Goal: Task Accomplishment & Management: Complete application form

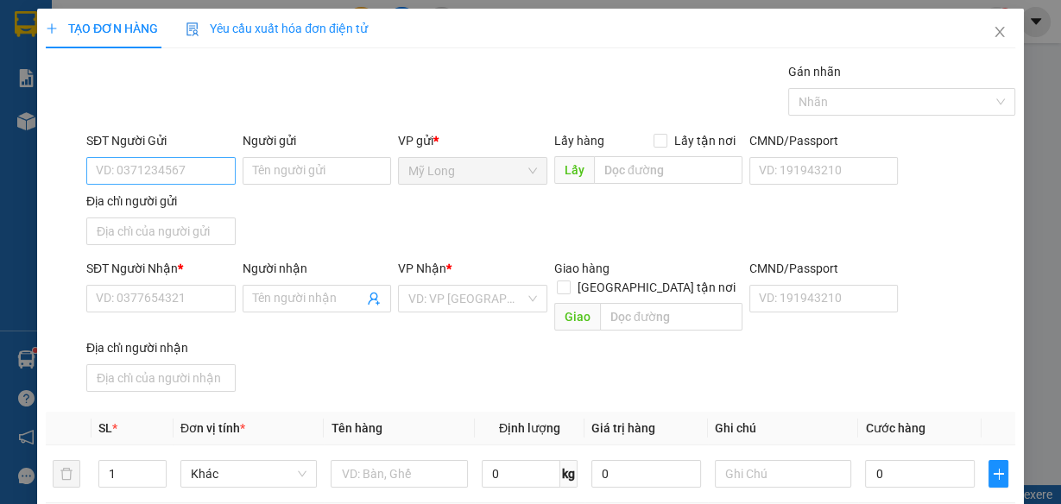
click at [184, 162] on input "SĐT Người Gửi" at bounding box center [160, 171] width 149 height 28
click at [180, 172] on input "SĐT Người Gửi" at bounding box center [160, 171] width 149 height 28
type input "0799623358"
click at [188, 191] on div "0799623358 - LY" at bounding box center [159, 205] width 148 height 28
type input "LY"
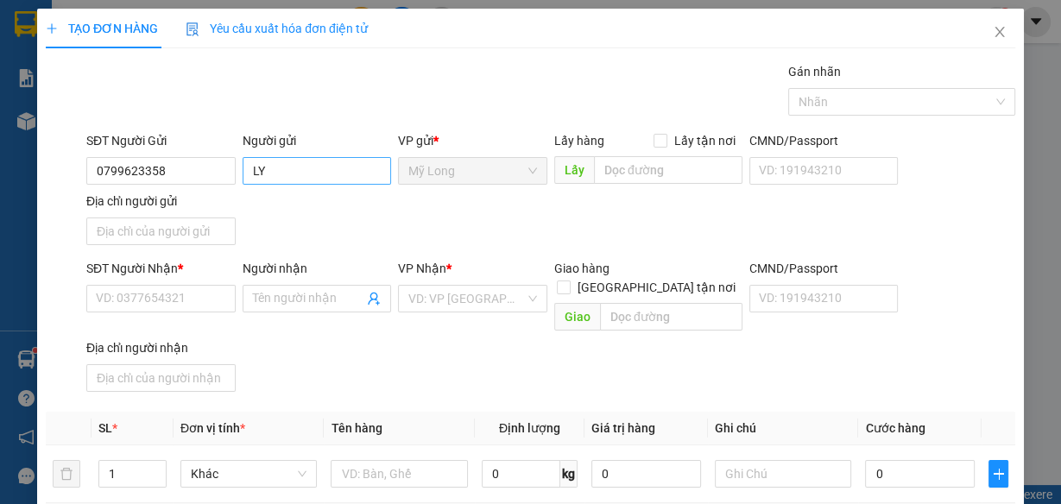
type input "0799623358"
click at [271, 164] on input "LY" at bounding box center [317, 171] width 149 height 28
type input "L"
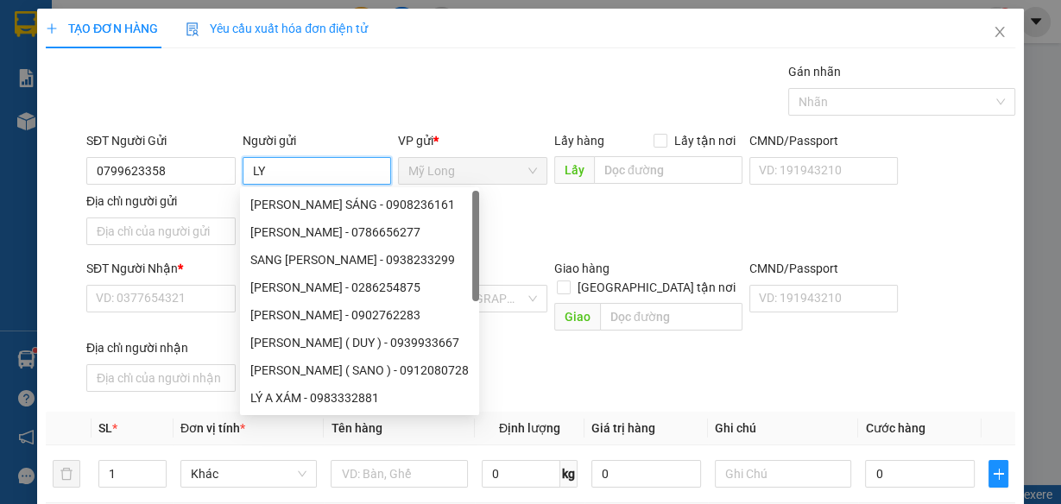
type input "L"
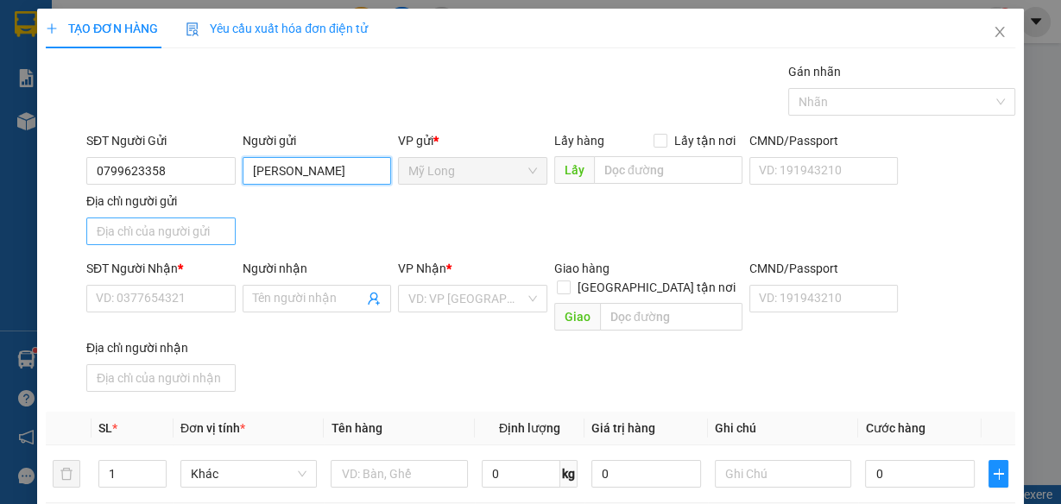
type input "[PERSON_NAME]"
click at [210, 231] on input "Địa chỉ người gửi" at bounding box center [160, 232] width 149 height 28
type input "ẤP 2, [GEOGRAPHIC_DATA], [GEOGRAPHIC_DATA]"
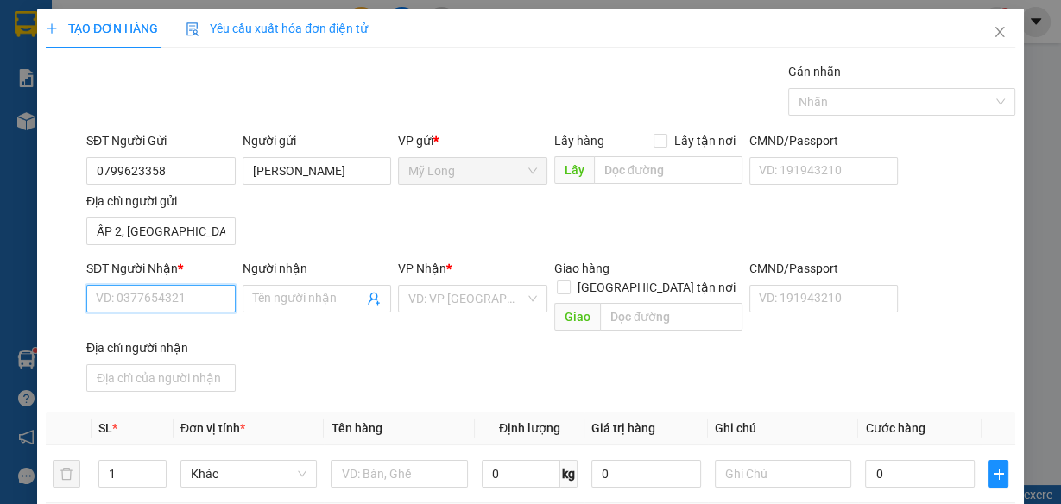
click at [202, 292] on input "SĐT Người Nhận *" at bounding box center [160, 299] width 149 height 28
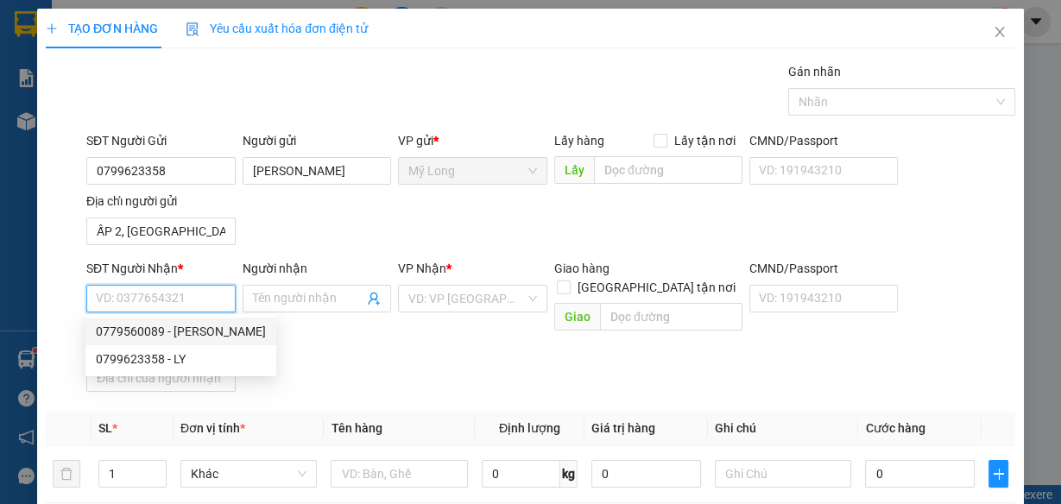
click at [188, 335] on div "0779560089 - [PERSON_NAME]" at bounding box center [181, 331] width 170 height 19
type input "0779560089"
type input "[PERSON_NAME]"
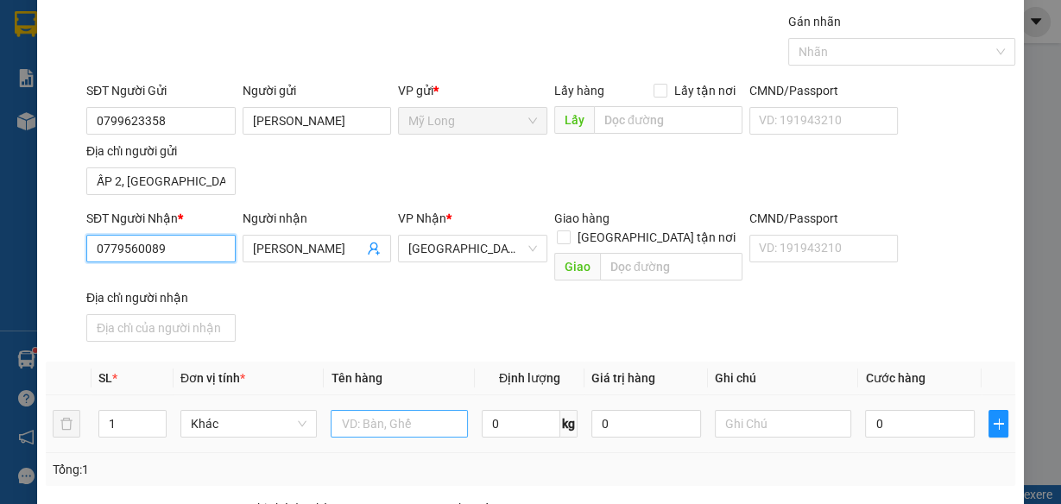
scroll to position [69, 0]
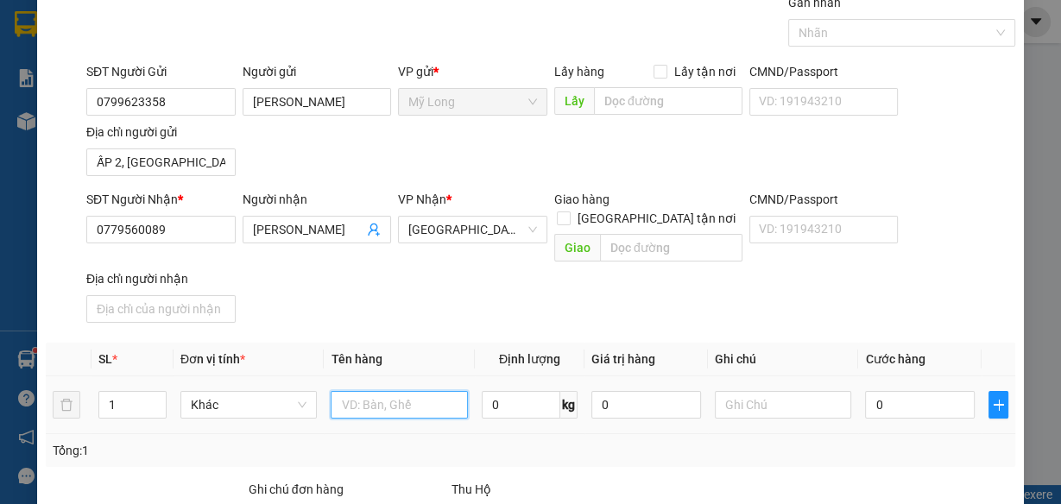
click at [377, 391] on input "text" at bounding box center [399, 405] width 137 height 28
type input "2.160.000"
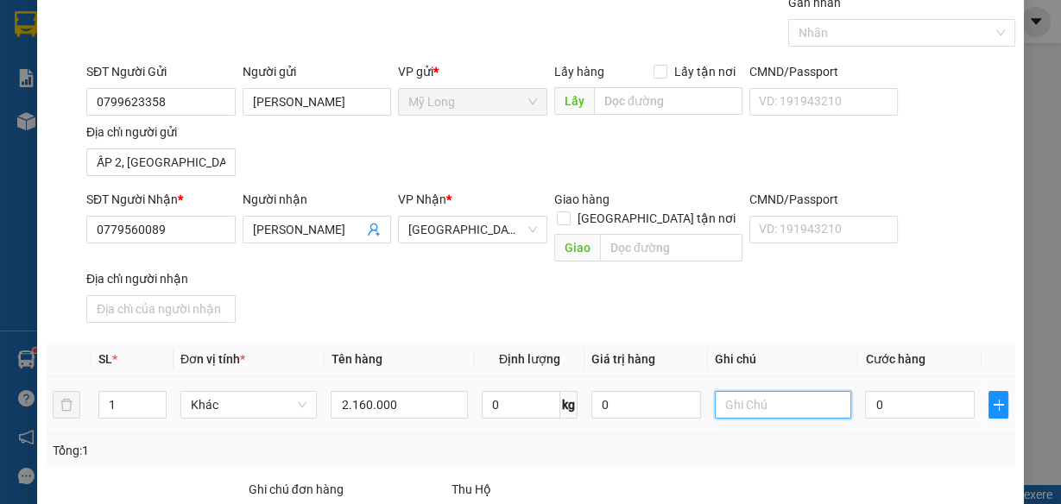
click at [773, 393] on input "text" at bounding box center [783, 405] width 137 height 28
type input "TIỀN THU HỘ"
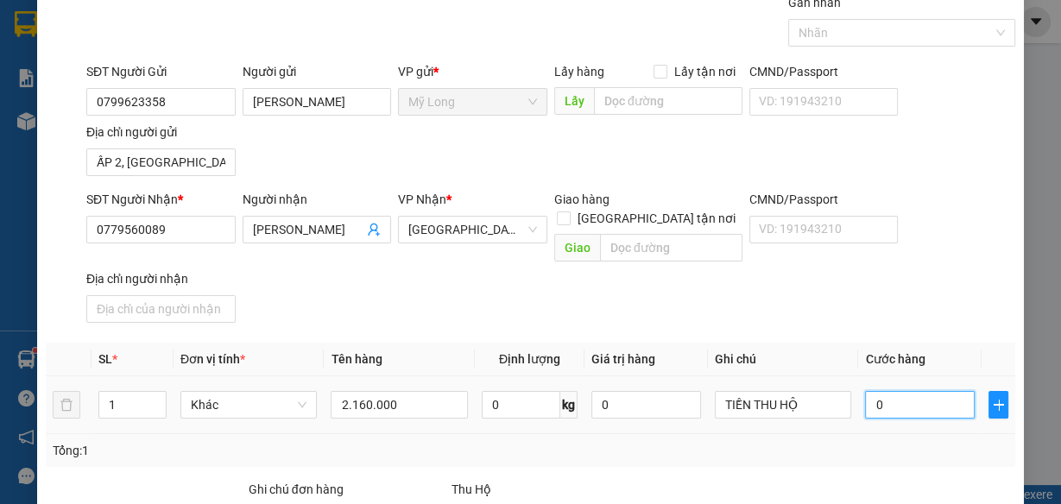
click at [928, 391] on input "0" at bounding box center [920, 405] width 110 height 28
type input "3"
type input "30"
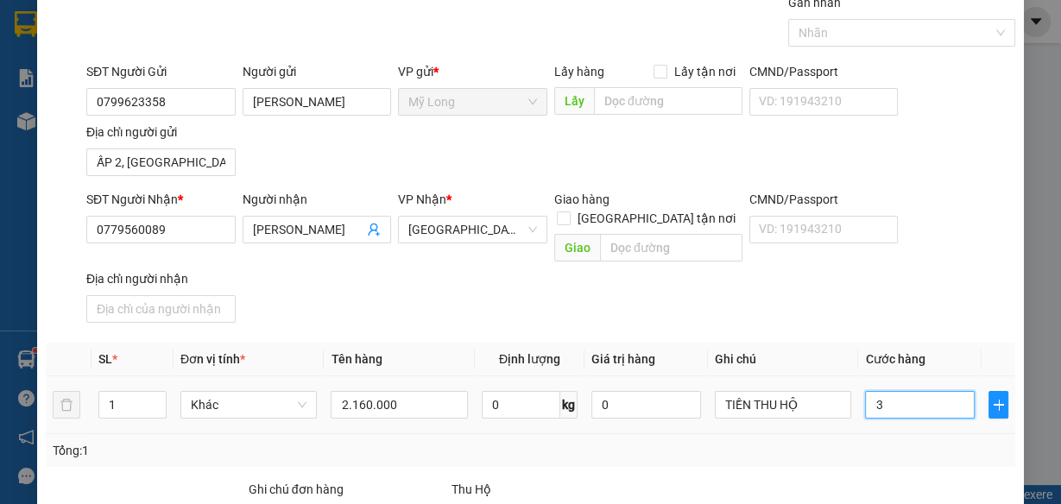
type input "30"
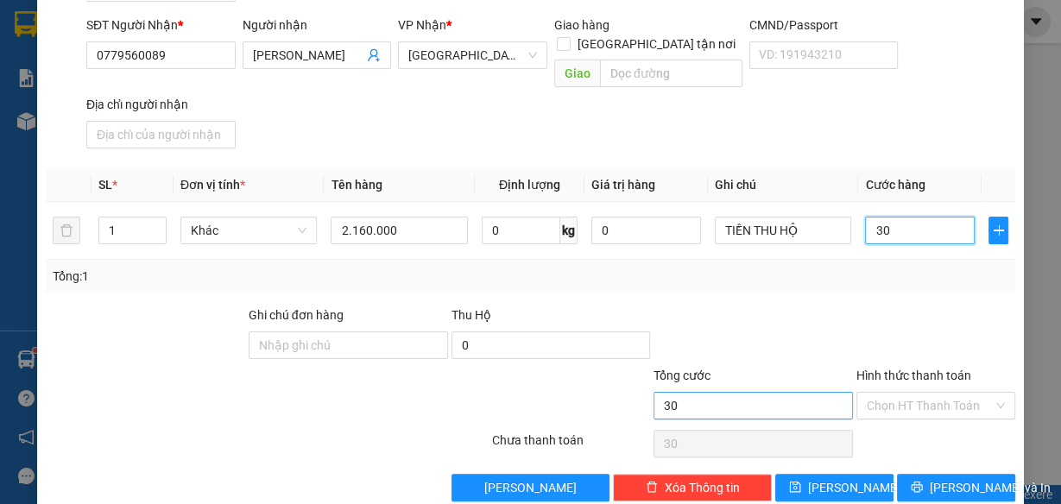
scroll to position [252, 0]
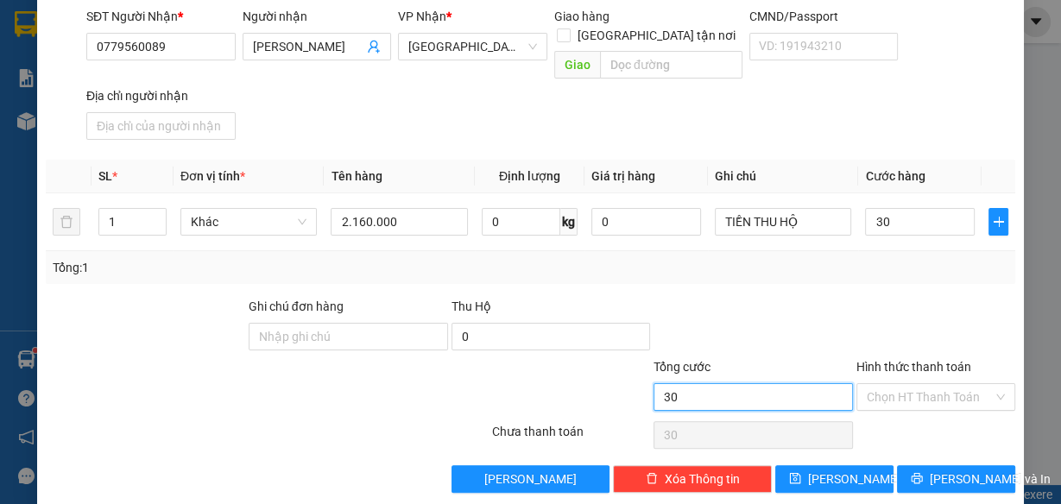
type input "30.000"
click at [791, 383] on input "30.000" at bounding box center [752, 397] width 199 height 28
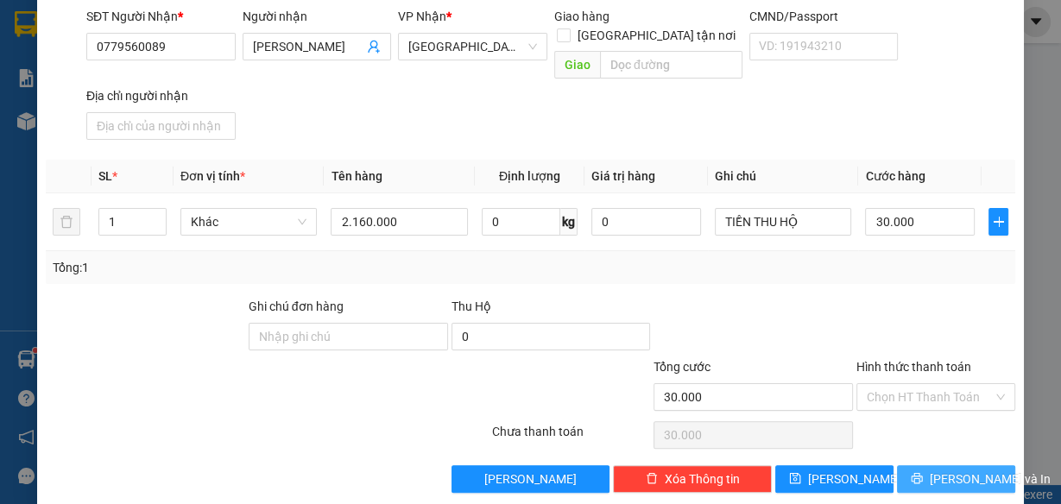
click at [913, 473] on icon "printer" at bounding box center [916, 478] width 11 height 11
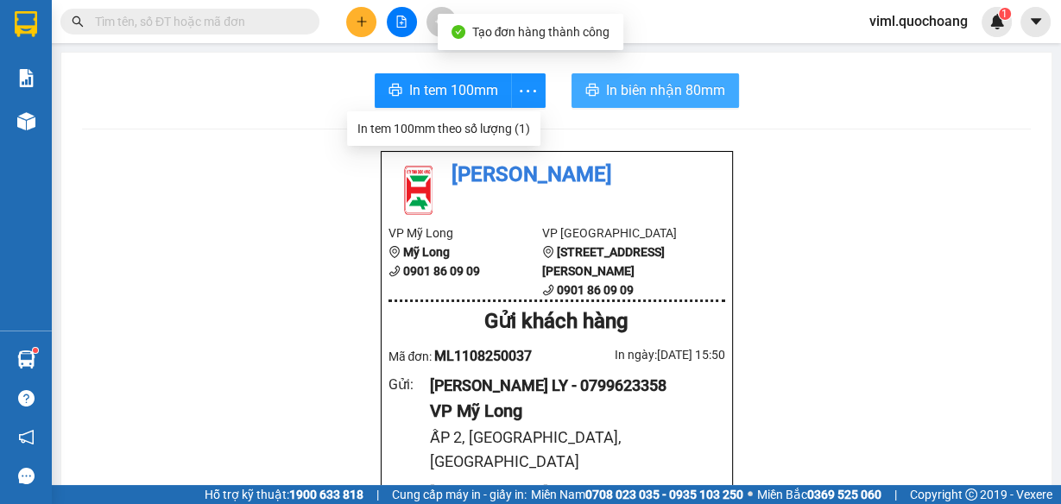
click at [622, 82] on span "In biên nhận 80mm" at bounding box center [665, 90] width 119 height 22
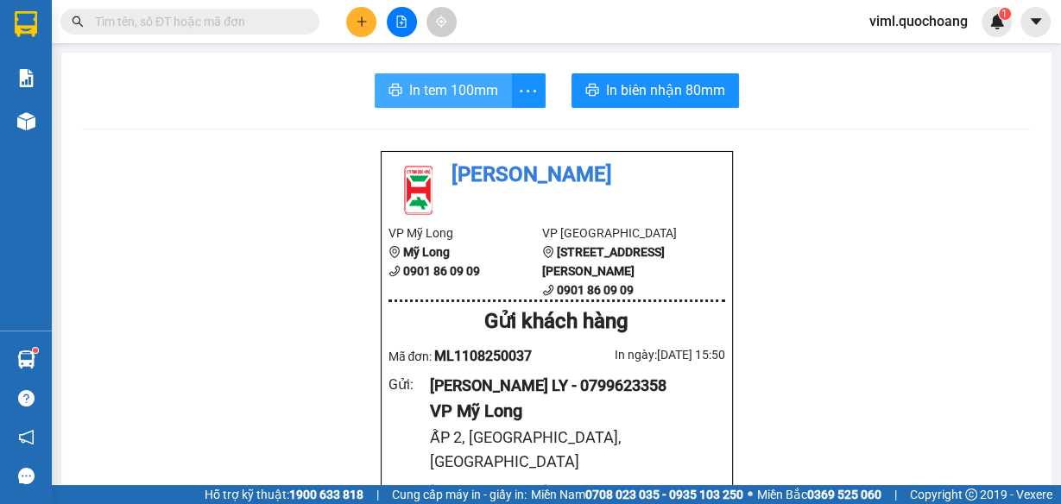
click at [504, 103] on button "In tem 100mm" at bounding box center [443, 90] width 137 height 35
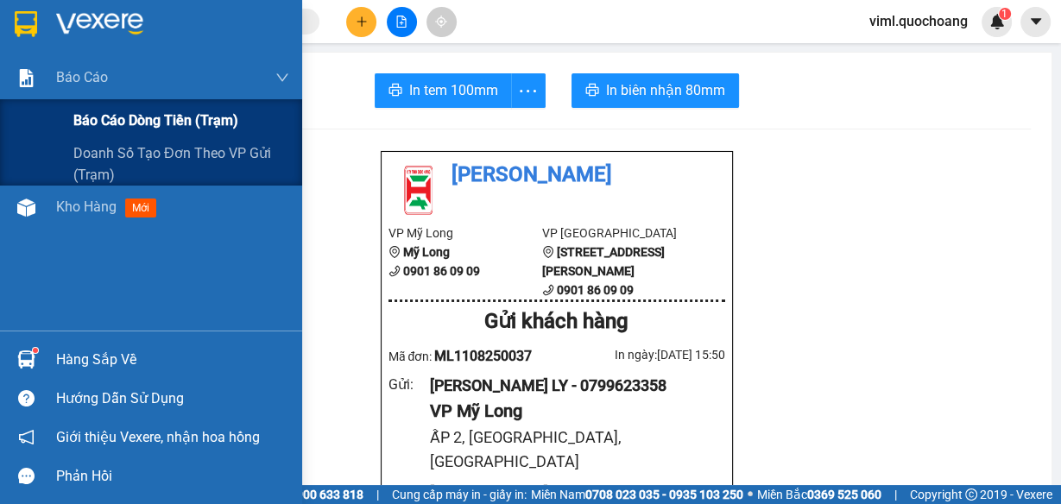
click at [35, 115] on div "Báo cáo dòng tiền (trạm)" at bounding box center [151, 120] width 302 height 43
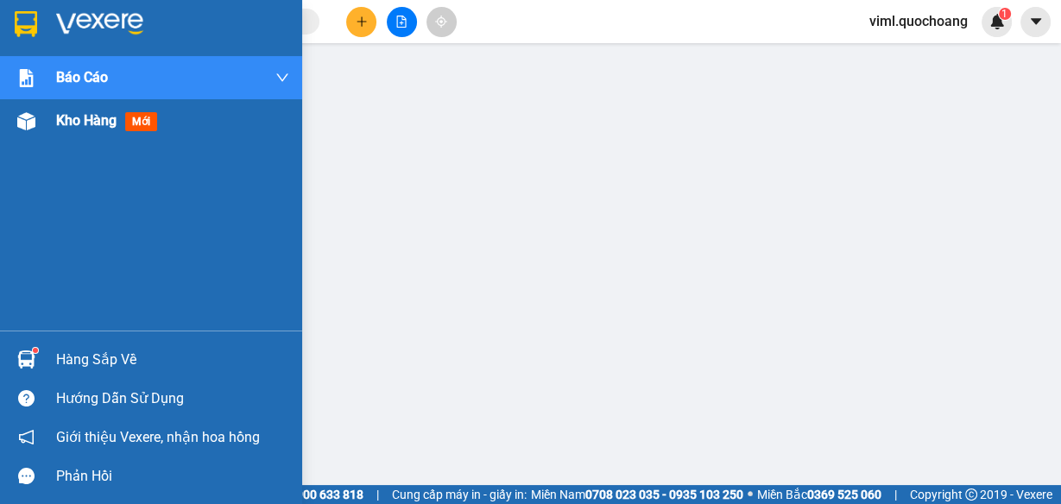
click at [54, 142] on div "Kho hàng mới" at bounding box center [151, 120] width 302 height 43
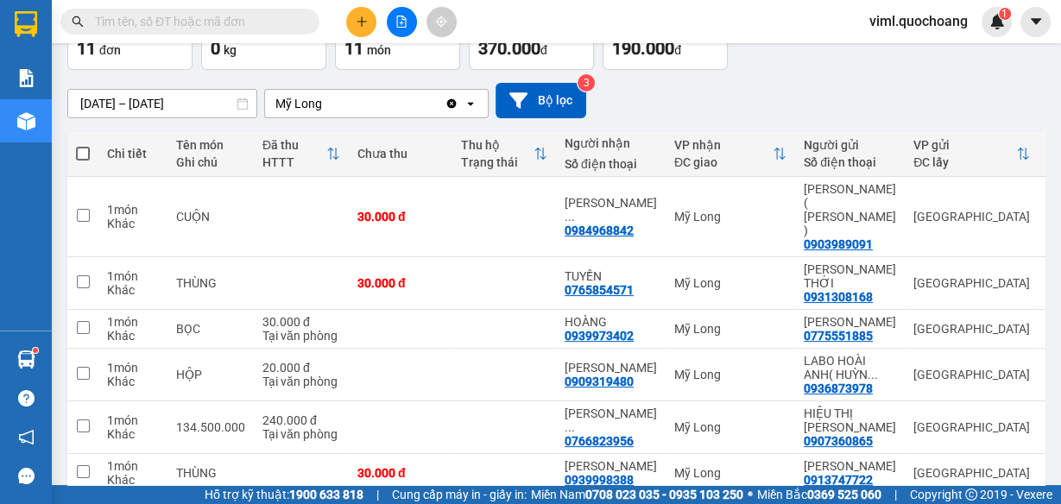
scroll to position [69, 0]
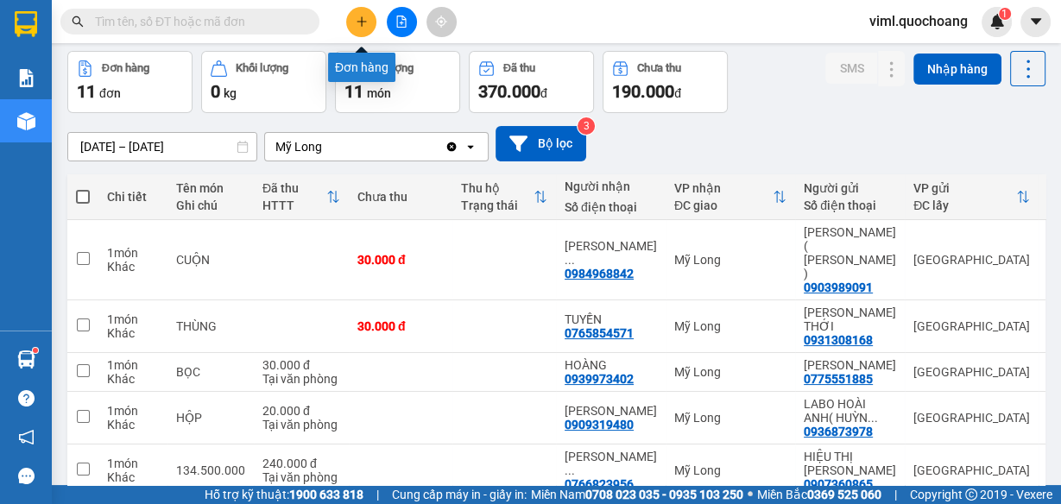
click at [377, 26] on div at bounding box center [401, 22] width 129 height 30
click at [356, 23] on icon "plus" at bounding box center [362, 22] width 12 height 12
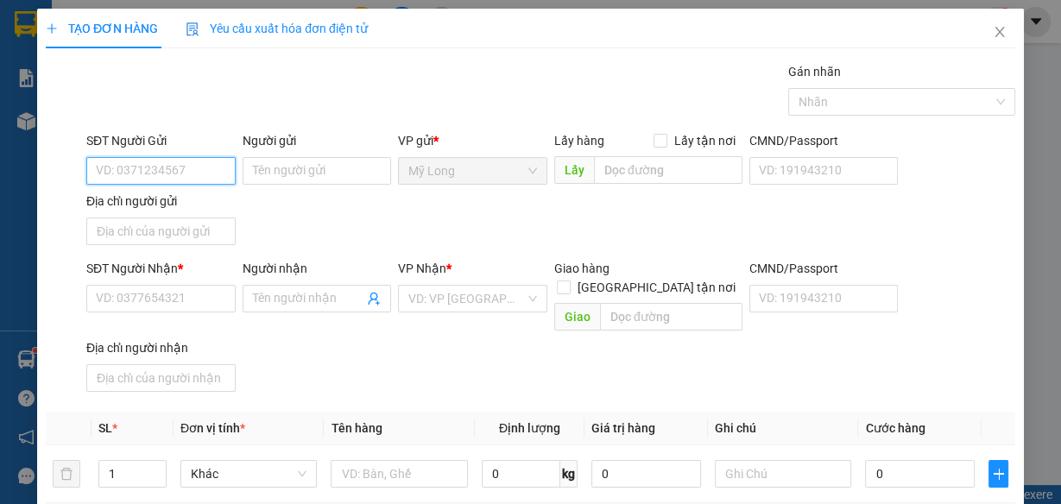
click at [204, 161] on input "SĐT Người Gửi" at bounding box center [160, 171] width 149 height 28
type input "0703645763"
click at [263, 166] on input "Người gửi" at bounding box center [317, 171] width 149 height 28
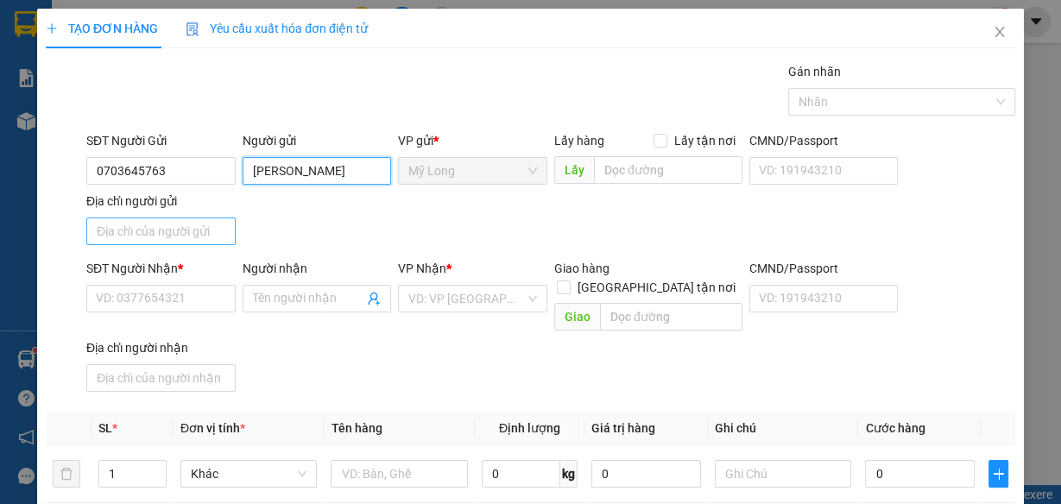
type input "[PERSON_NAME]"
click at [156, 233] on input "Địa chỉ người gửi" at bounding box center [160, 232] width 149 height 28
type input "A"
type input "Â"
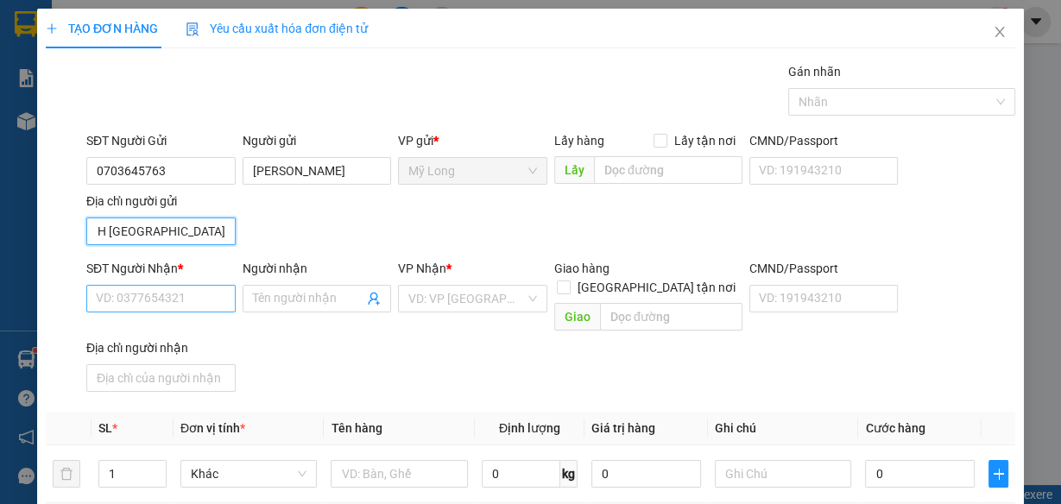
type input "ẤP BÌNH [GEOGRAPHIC_DATA]"
click at [153, 300] on input "SĐT Người Nhận *" at bounding box center [160, 299] width 149 height 28
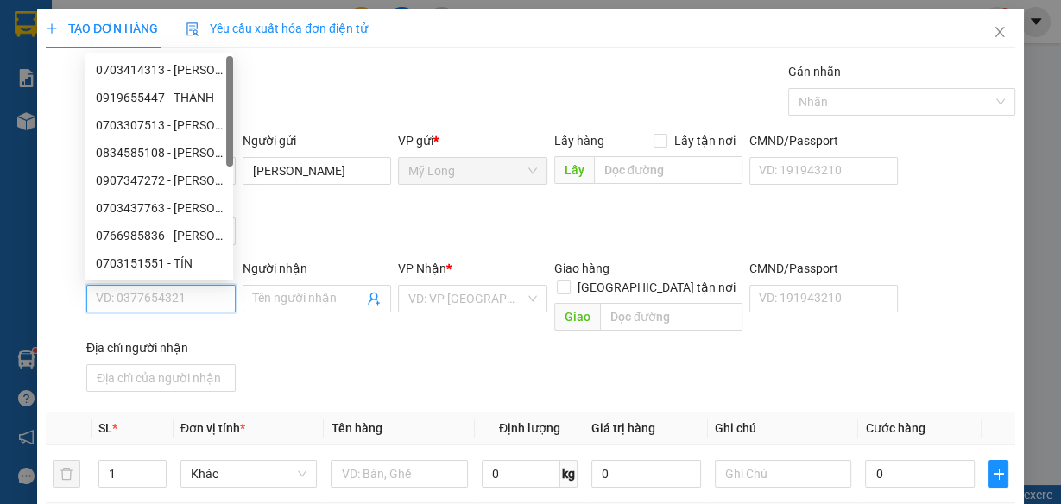
click at [185, 300] on input "SĐT Người Nhận *" at bounding box center [160, 299] width 149 height 28
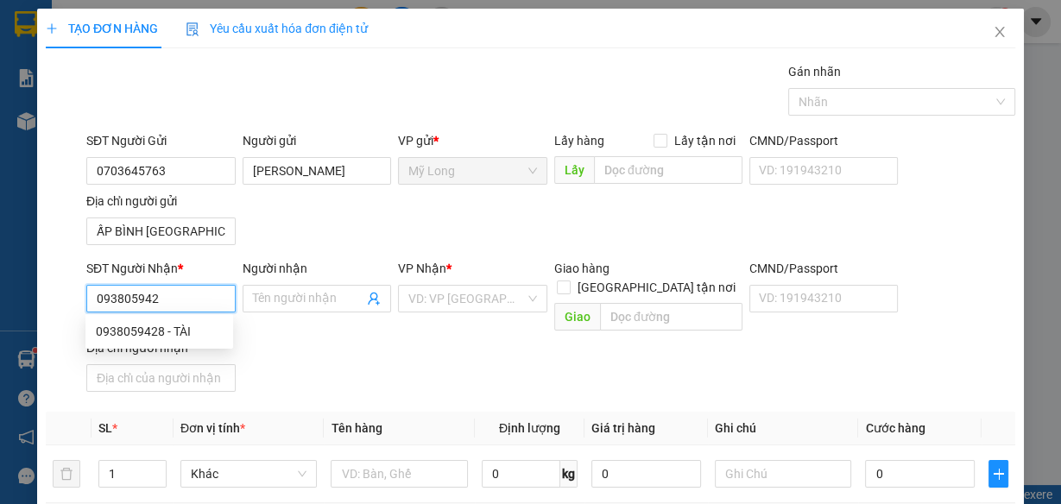
type input "0938059428"
click at [196, 331] on div "0938059428 - TÀI" at bounding box center [159, 331] width 127 height 19
type input "TÀI"
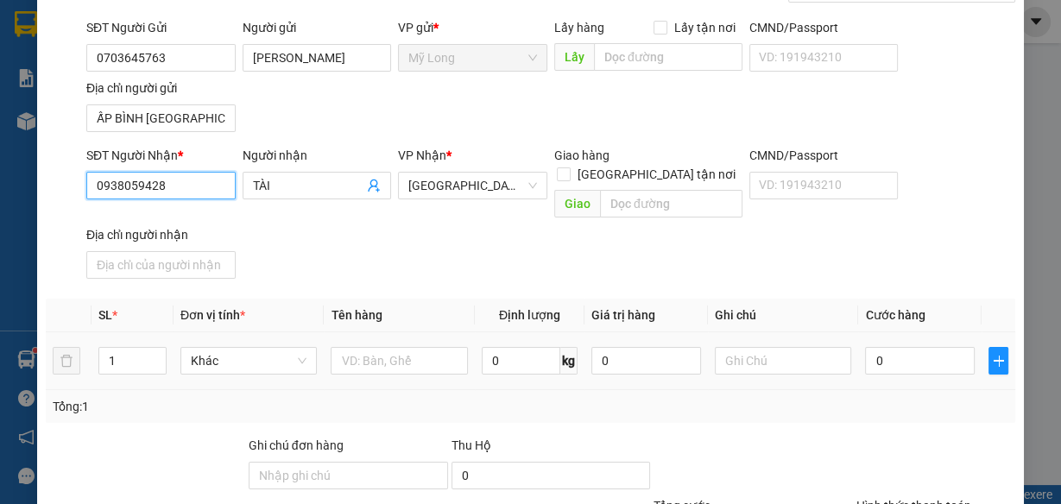
scroll to position [138, 0]
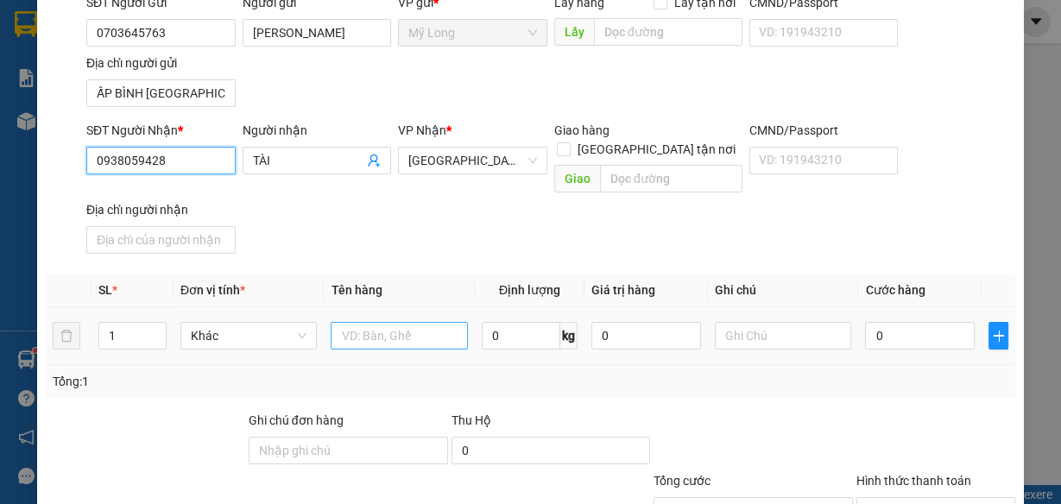
type input "0938059428"
click at [414, 322] on input "text" at bounding box center [399, 336] width 137 height 28
type input "THÙNG"
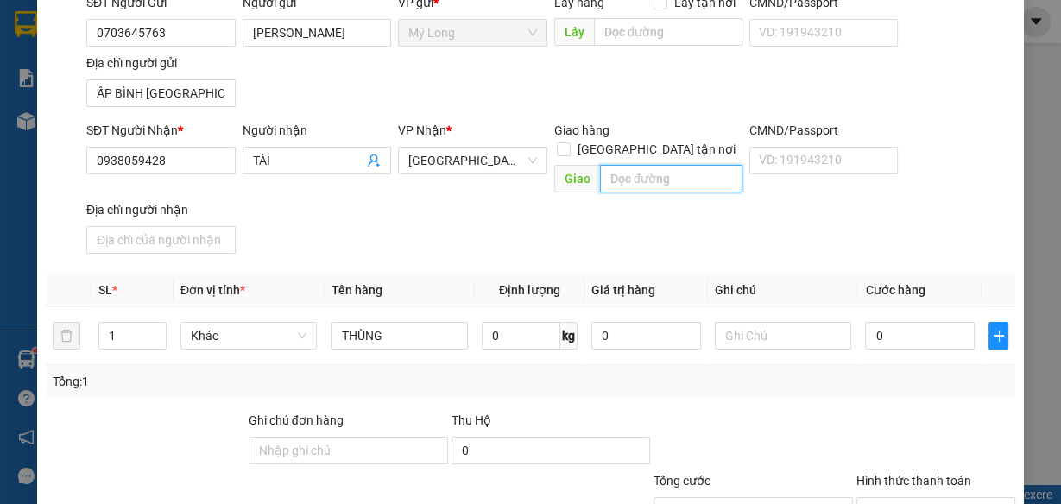
click at [678, 170] on input "text" at bounding box center [671, 179] width 142 height 28
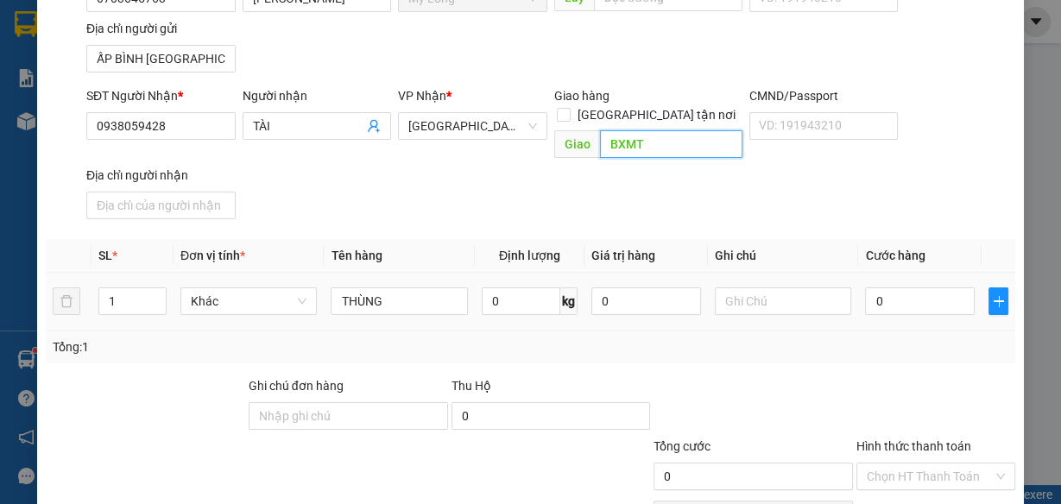
scroll to position [207, 0]
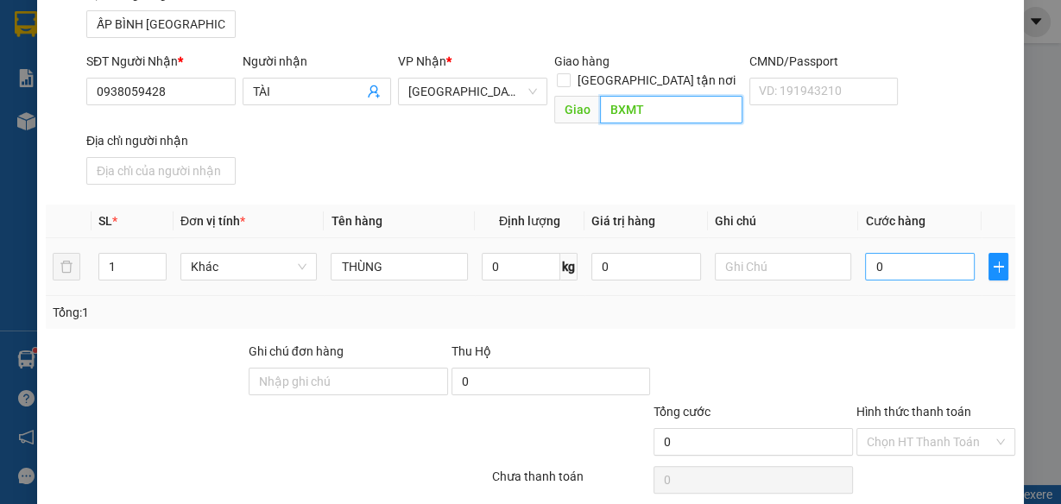
type input "BXMT"
click at [905, 253] on input "0" at bounding box center [920, 267] width 110 height 28
click at [911, 253] on input "0" at bounding box center [920, 267] width 110 height 28
click at [918, 253] on input "0" at bounding box center [920, 267] width 110 height 28
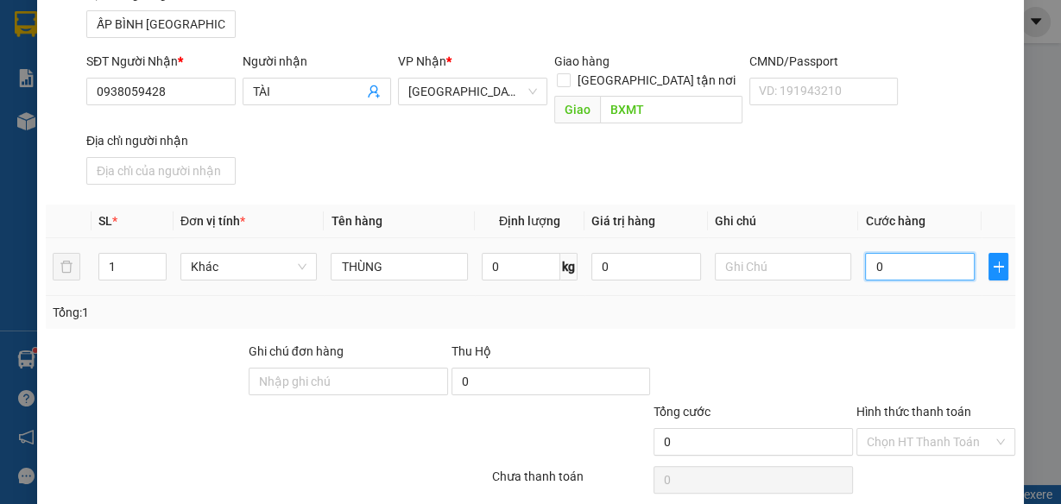
type input "01"
type input "1"
type input "010"
type input "10"
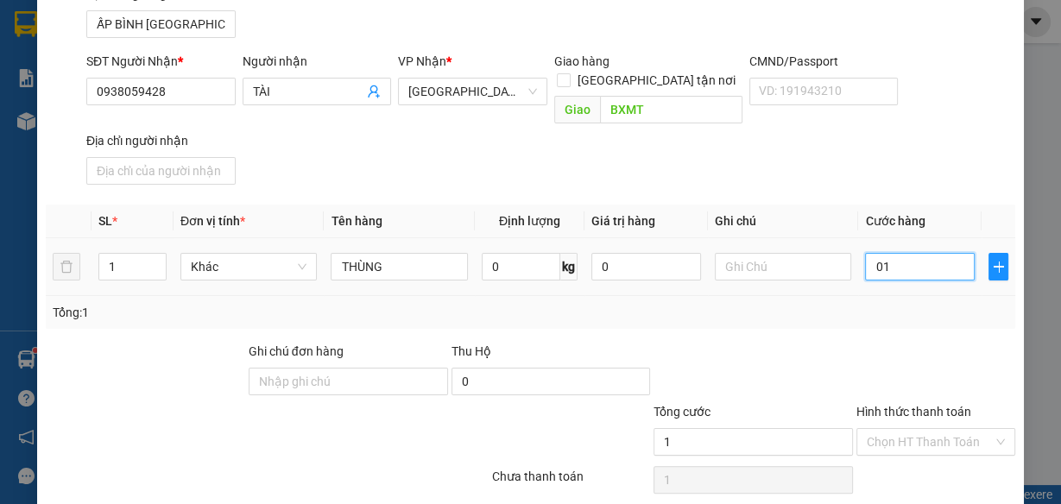
type input "10"
type input "0.100"
type input "100"
type input "010"
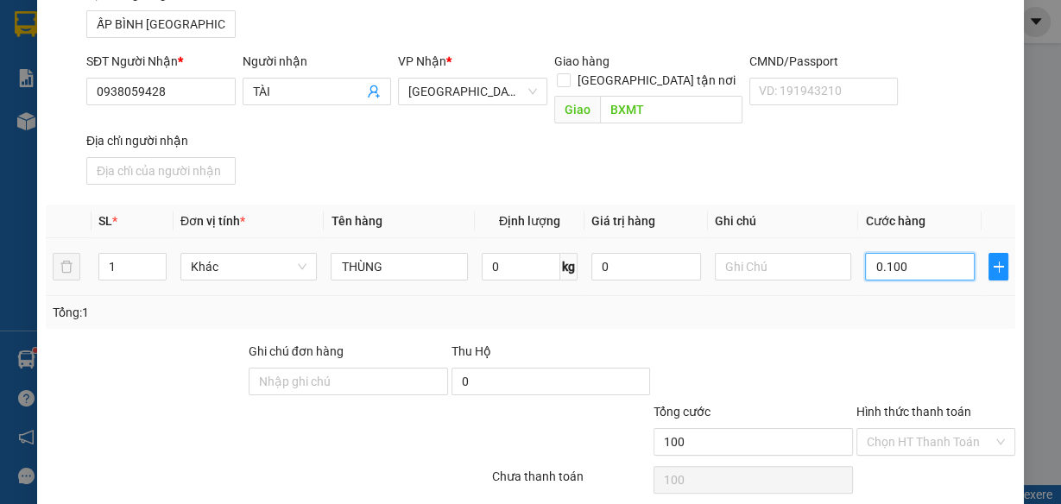
type input "10"
type input "01"
type input "1"
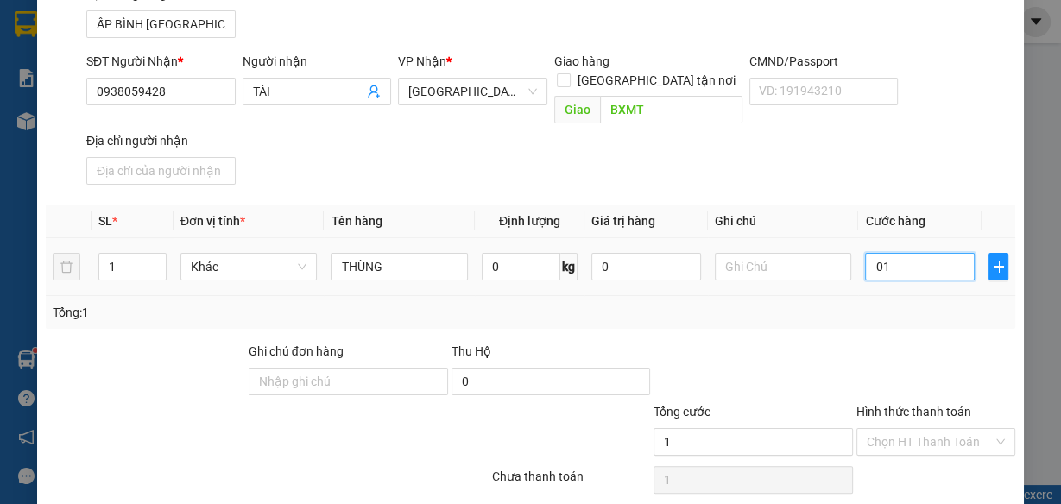
type input "0"
type input "01"
type input "1"
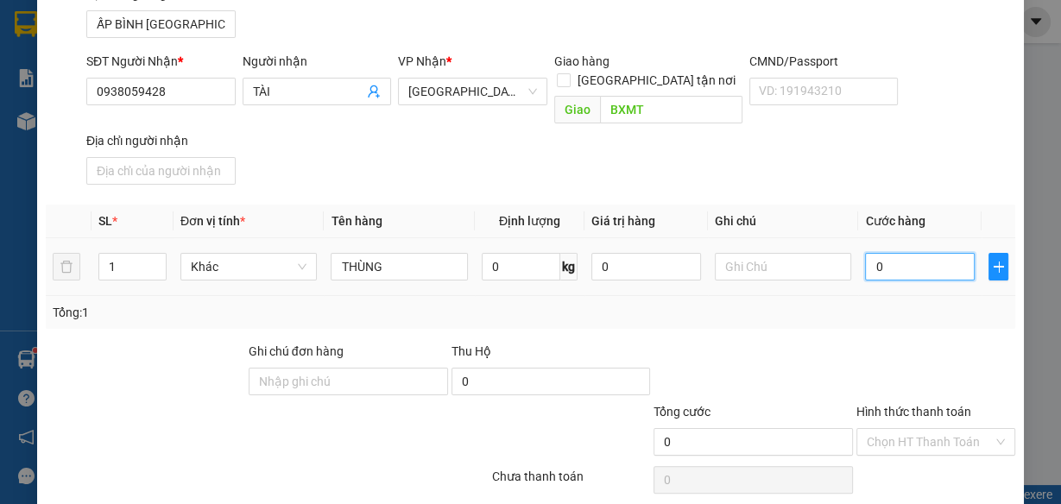
type input "1"
type input "010"
type input "10"
type input "0.100"
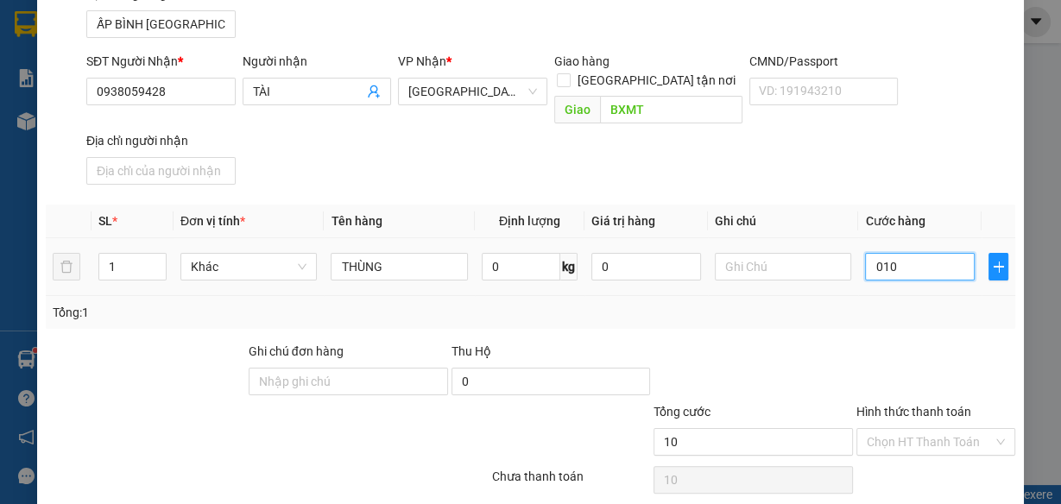
type input "100"
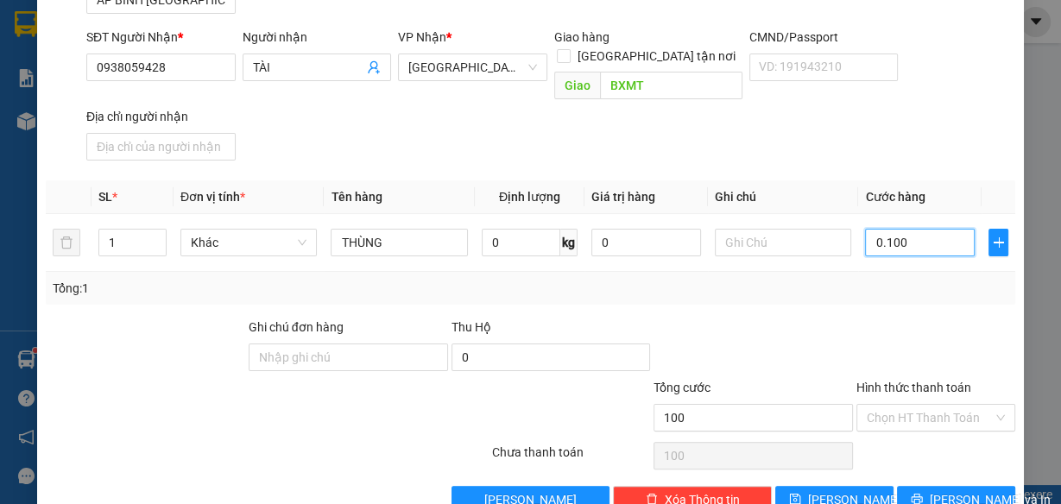
scroll to position [252, 0]
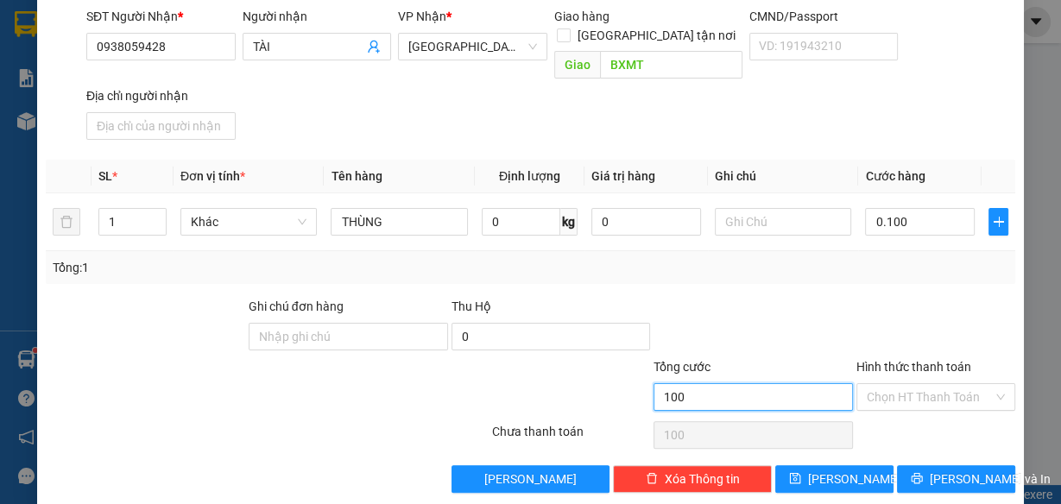
type input "100.000"
click at [770, 383] on input "100.000" at bounding box center [752, 397] width 199 height 28
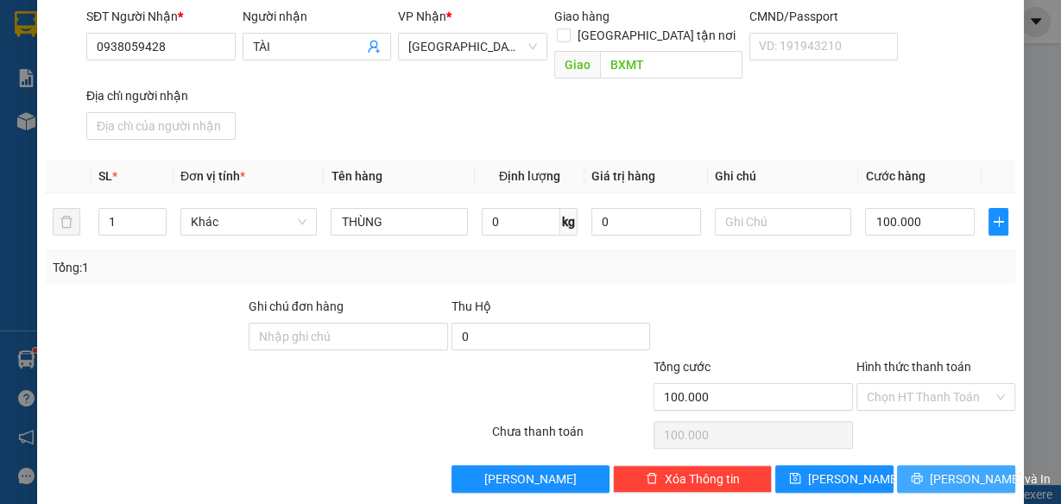
click at [939, 470] on span "[PERSON_NAME] và In" at bounding box center [990, 479] width 121 height 19
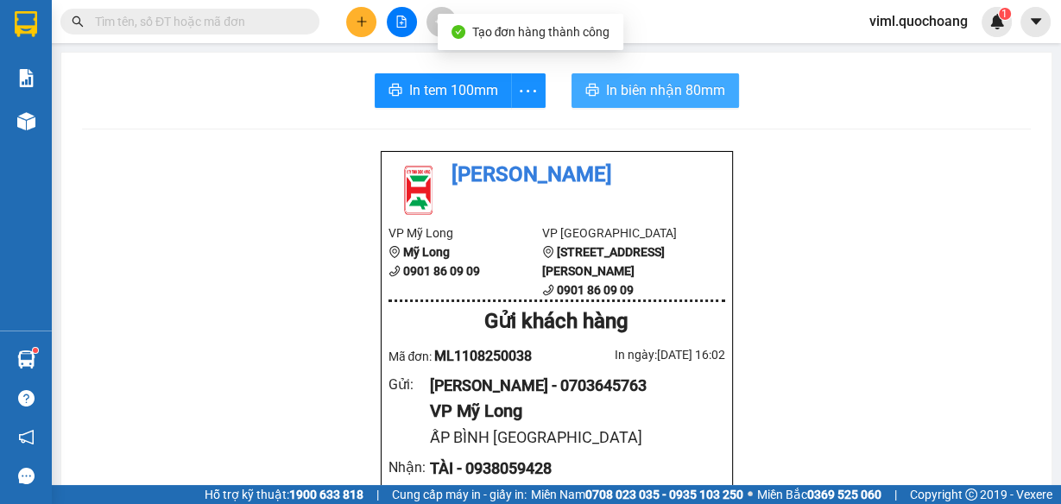
click at [660, 87] on span "In biên nhận 80mm" at bounding box center [665, 90] width 119 height 22
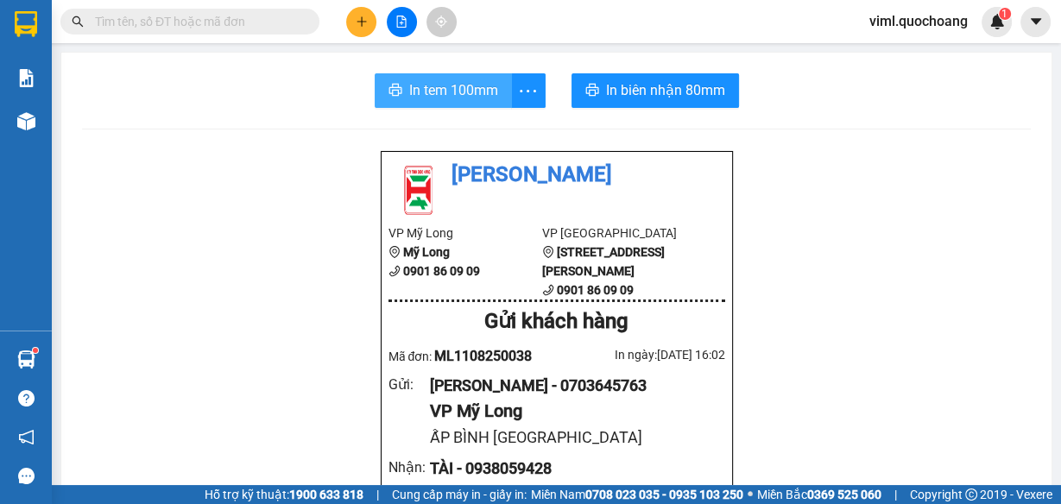
click at [480, 97] on span "In tem 100mm" at bounding box center [453, 90] width 89 height 22
click at [453, 97] on span "In tem 100mm" at bounding box center [457, 90] width 89 height 22
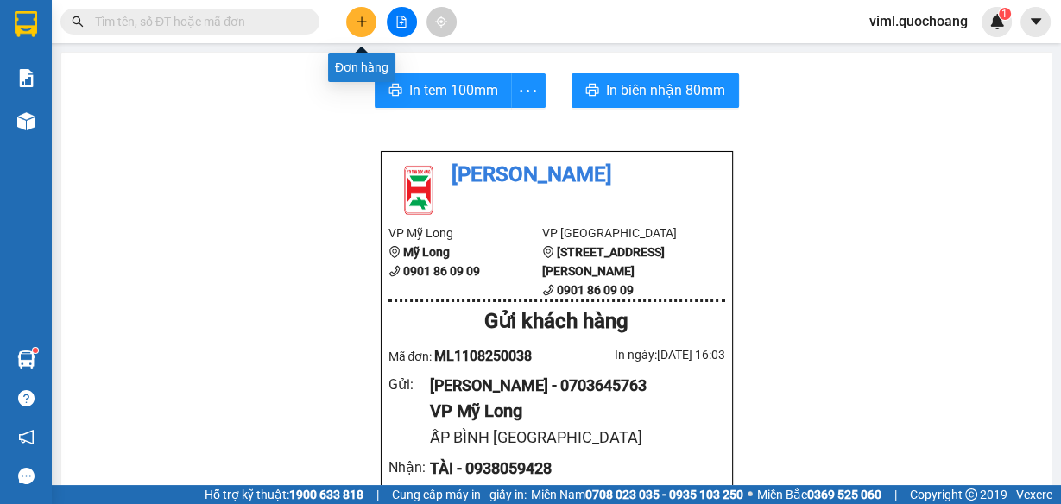
click at [365, 18] on icon "plus" at bounding box center [362, 22] width 12 height 12
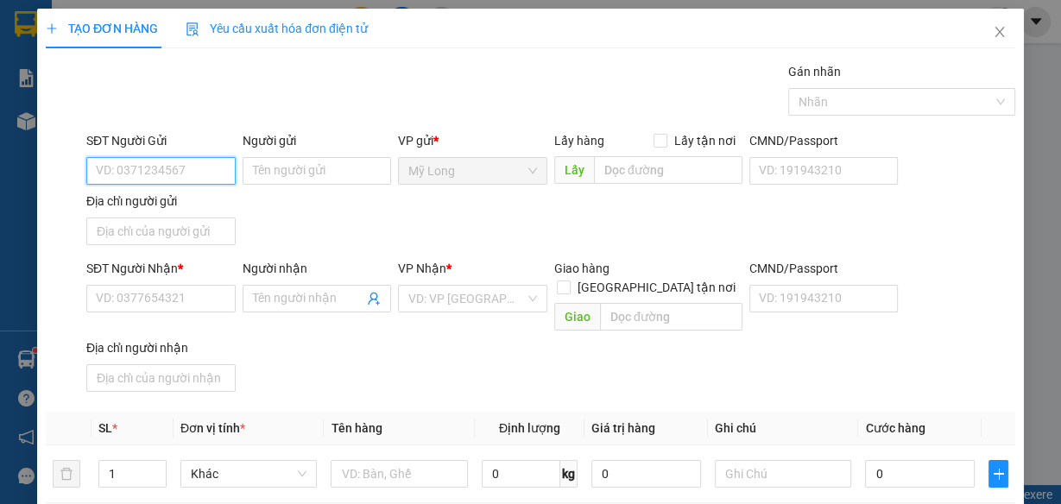
click at [199, 177] on input "SĐT Người Gửi" at bounding box center [160, 171] width 149 height 28
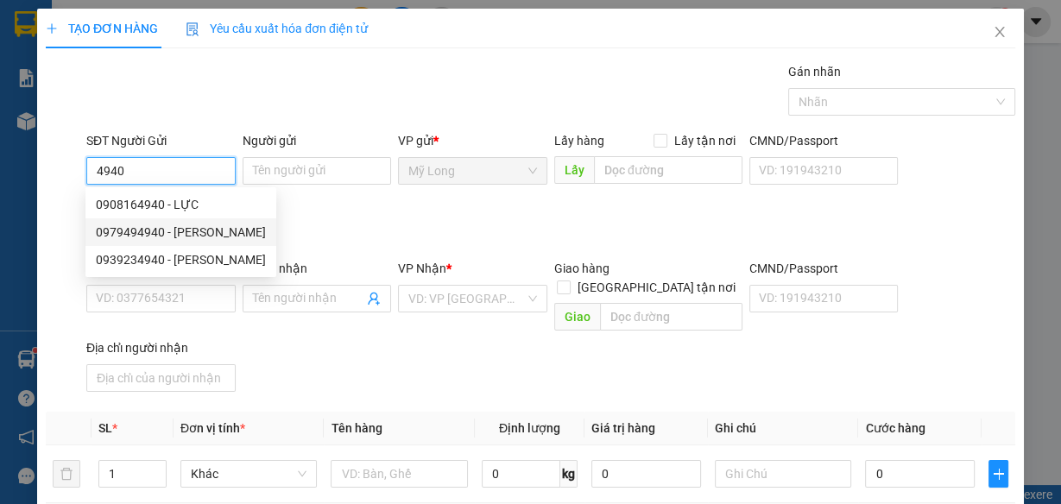
click at [192, 231] on div "0979494940 - [PERSON_NAME]" at bounding box center [181, 232] width 170 height 19
type input "0979494940"
type input "[PERSON_NAME]"
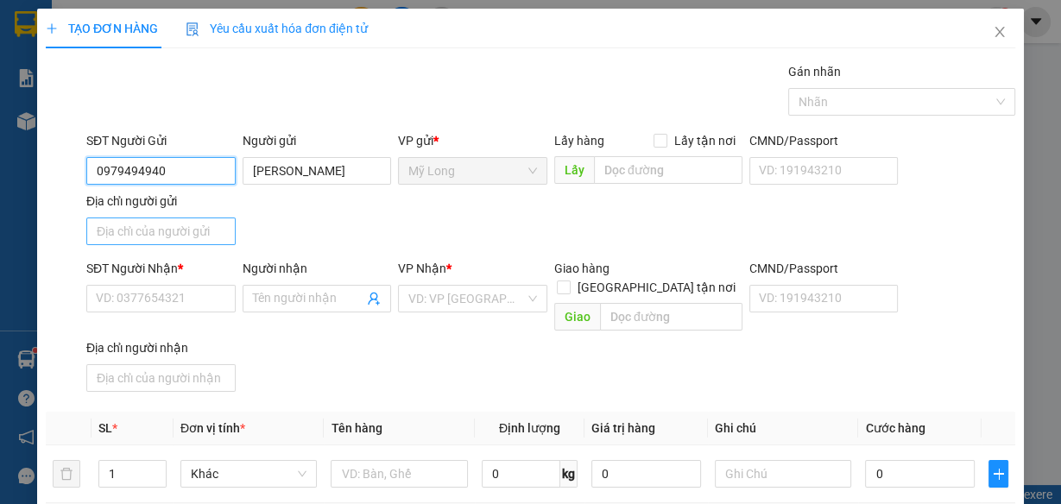
type input "0979494940"
click at [188, 236] on input "Địa chỉ người gửi" at bounding box center [160, 232] width 149 height 28
click at [201, 236] on input "Địa chỉ người gửi" at bounding box center [160, 232] width 149 height 28
type input "ẤP 1, [GEOGRAPHIC_DATA], [GEOGRAPHIC_DATA]"
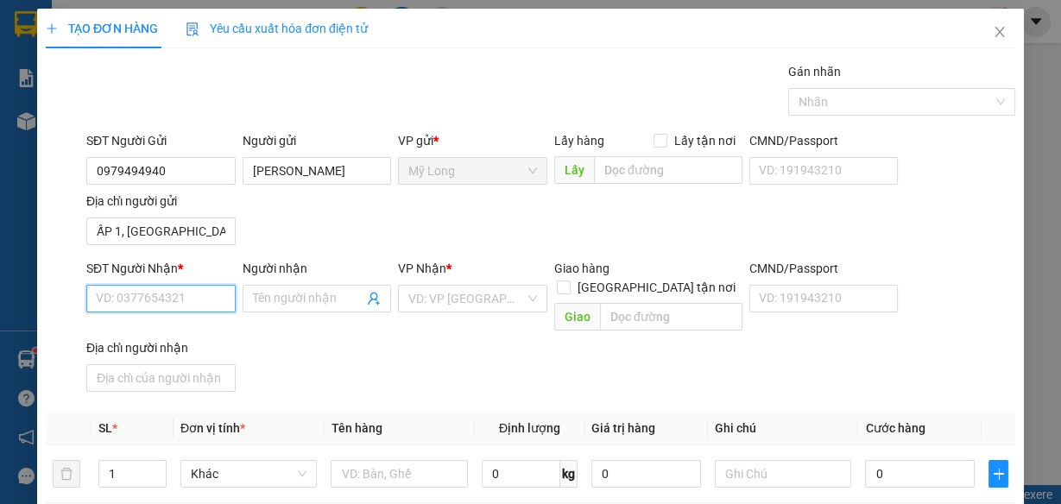
click at [189, 294] on input "SĐT Người Nhận *" at bounding box center [160, 299] width 149 height 28
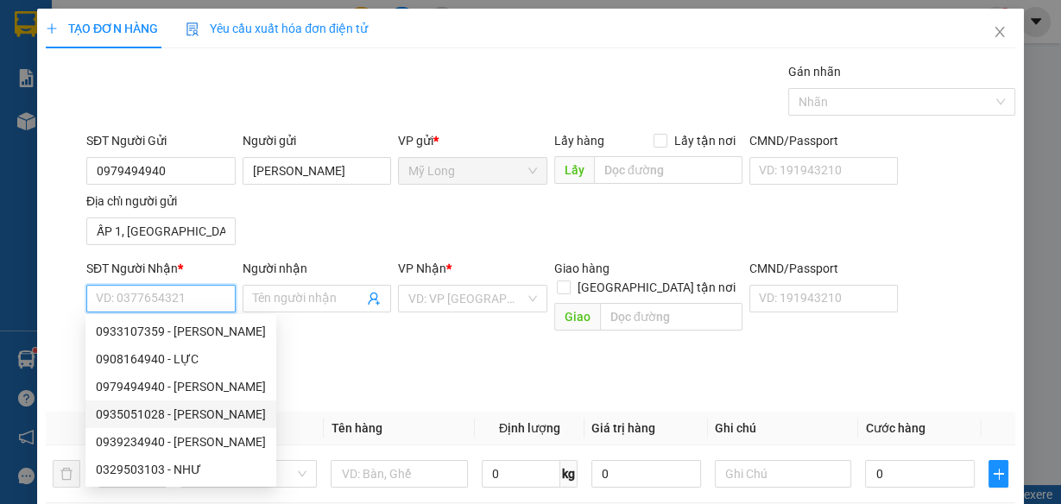
click at [190, 414] on div "0935051028 - [PERSON_NAME]" at bounding box center [181, 414] width 170 height 19
type input "0935051028"
type input "[PERSON_NAME]"
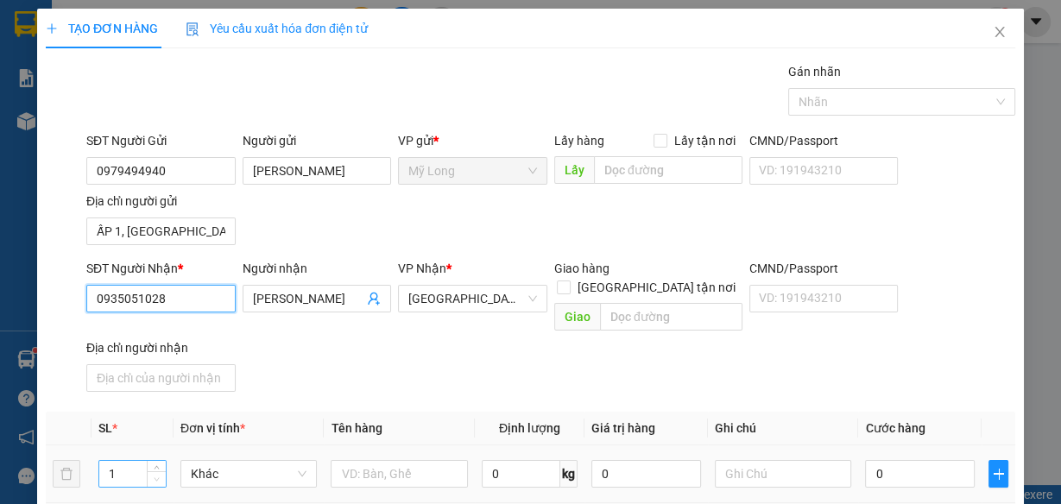
click at [147, 471] on span "Decrease Value" at bounding box center [156, 479] width 19 height 16
click at [138, 461] on input "1" at bounding box center [132, 474] width 66 height 26
type input "3"
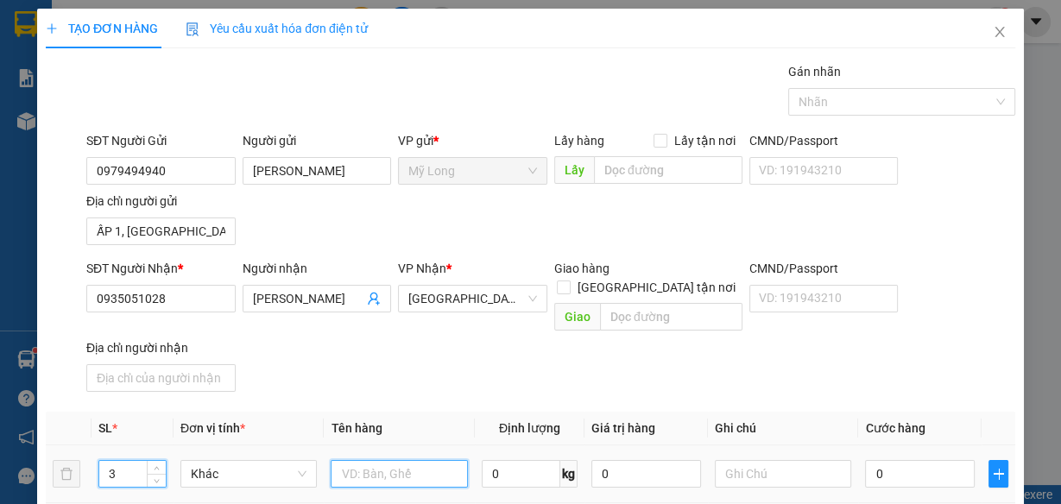
click at [405, 460] on input "text" at bounding box center [399, 474] width 137 height 28
type input "THÙNG"
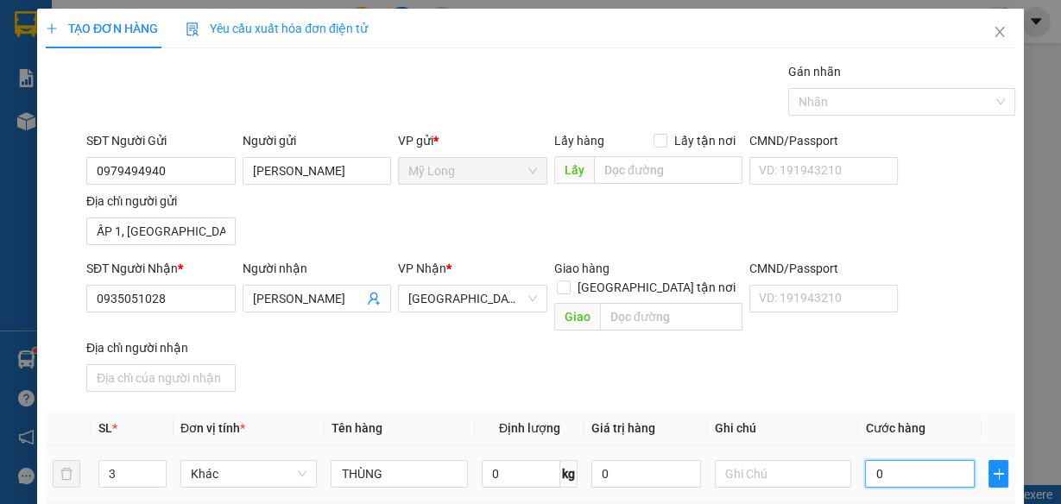
click at [912, 460] on input "0" at bounding box center [920, 474] width 110 height 28
type input "9"
type input "90"
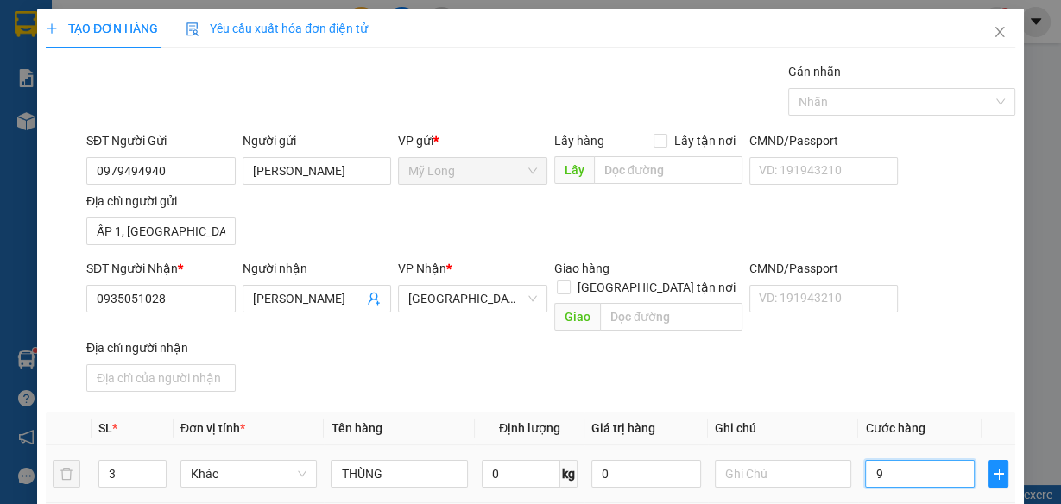
type input "90"
type input "90.000"
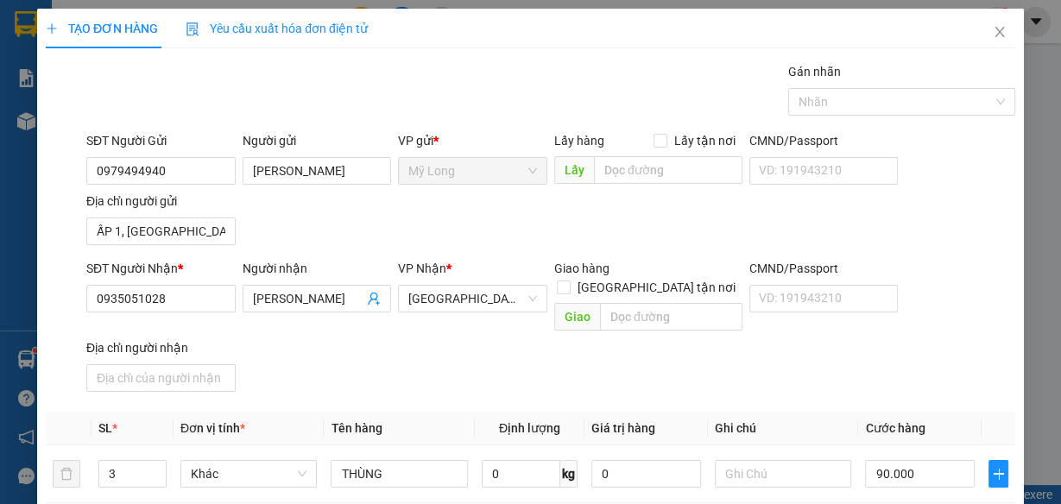
type input "0"
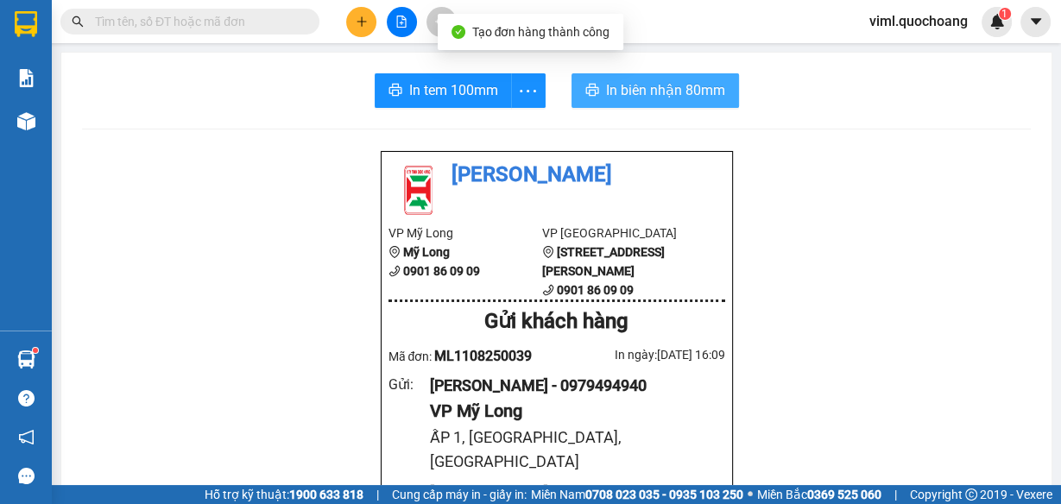
click at [616, 92] on span "In biên nhận 80mm" at bounding box center [665, 90] width 119 height 22
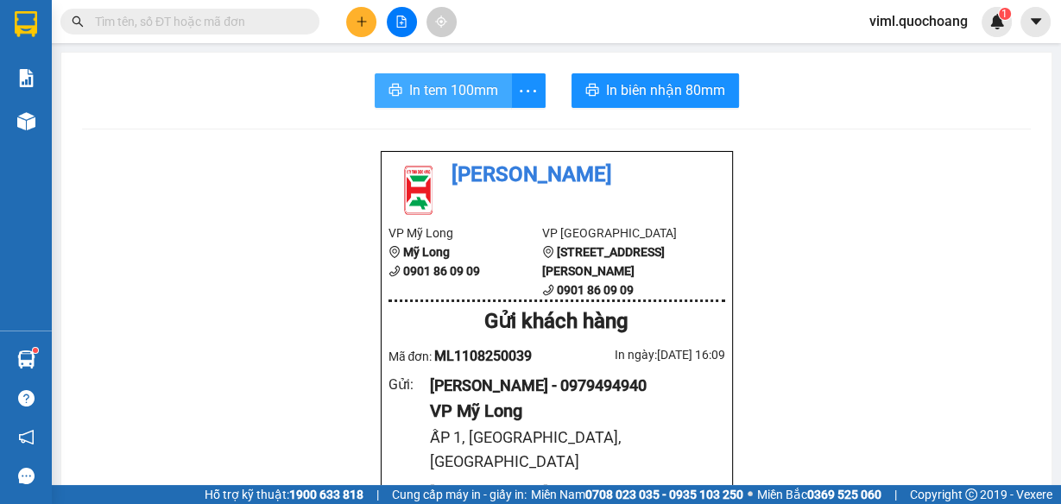
click at [474, 88] on span "In tem 100mm" at bounding box center [453, 90] width 89 height 22
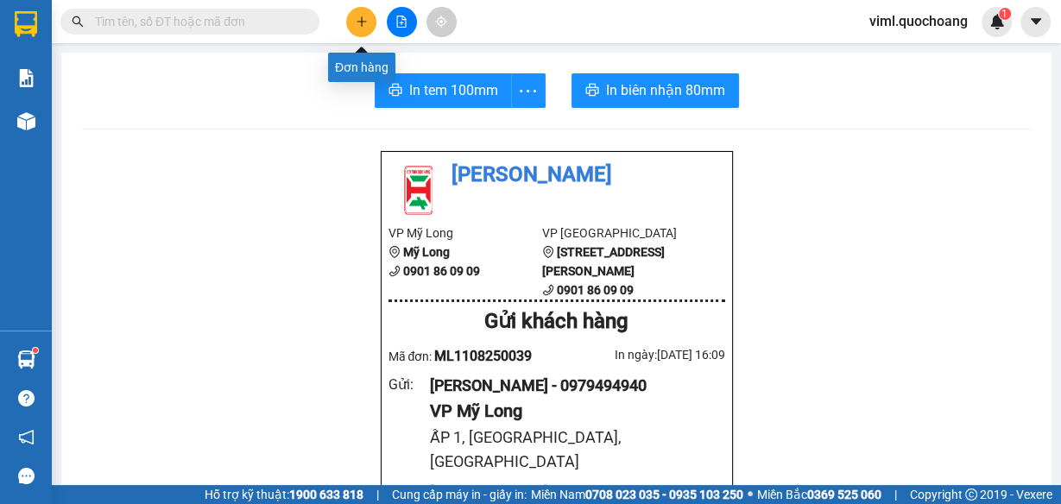
click at [370, 23] on button at bounding box center [361, 22] width 30 height 30
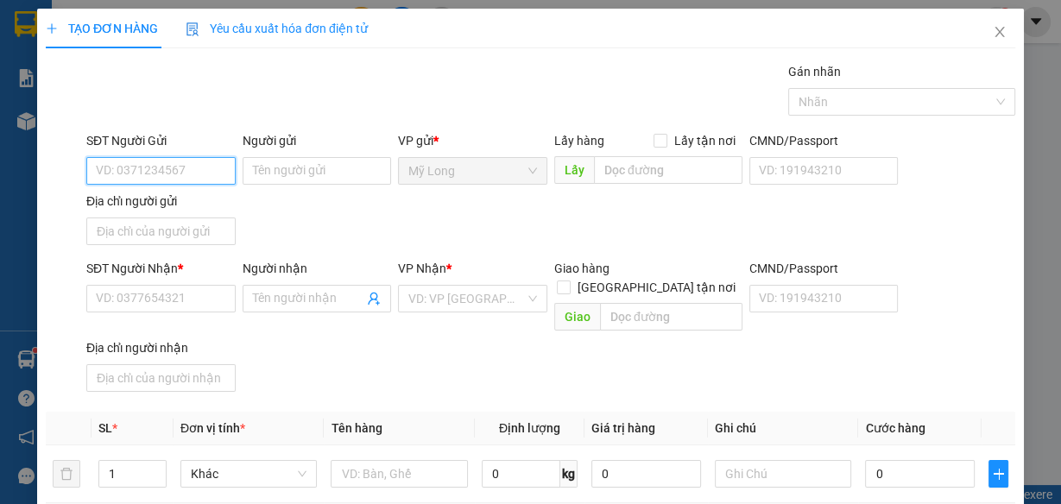
click at [164, 163] on input "SĐT Người Gửi" at bounding box center [160, 171] width 149 height 28
click at [200, 169] on input "SĐT Người Gửi" at bounding box center [160, 171] width 149 height 28
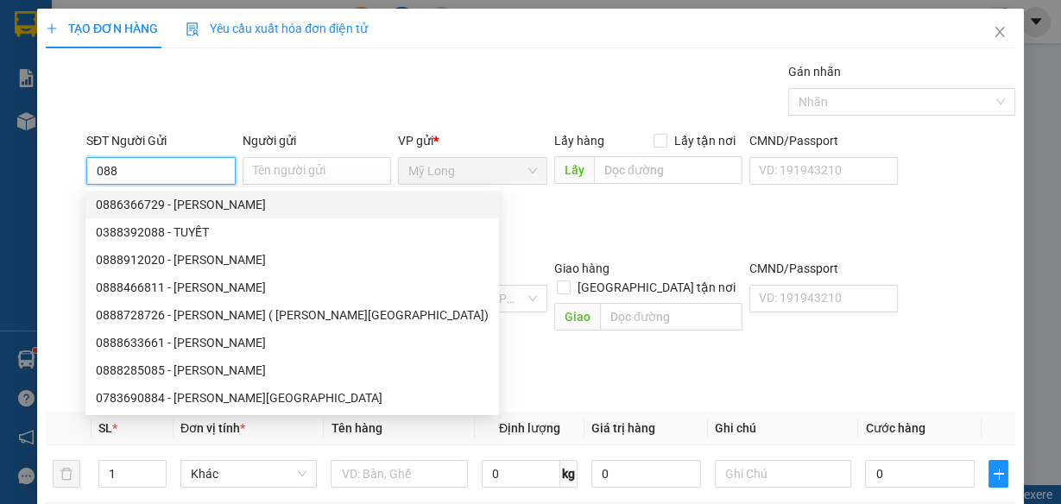
click at [158, 162] on input "088" at bounding box center [160, 171] width 149 height 28
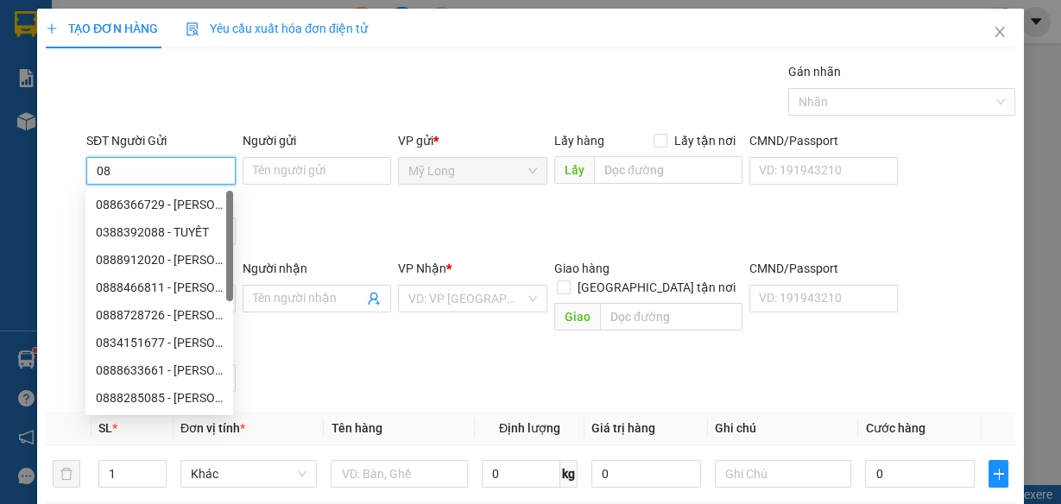
type input "0"
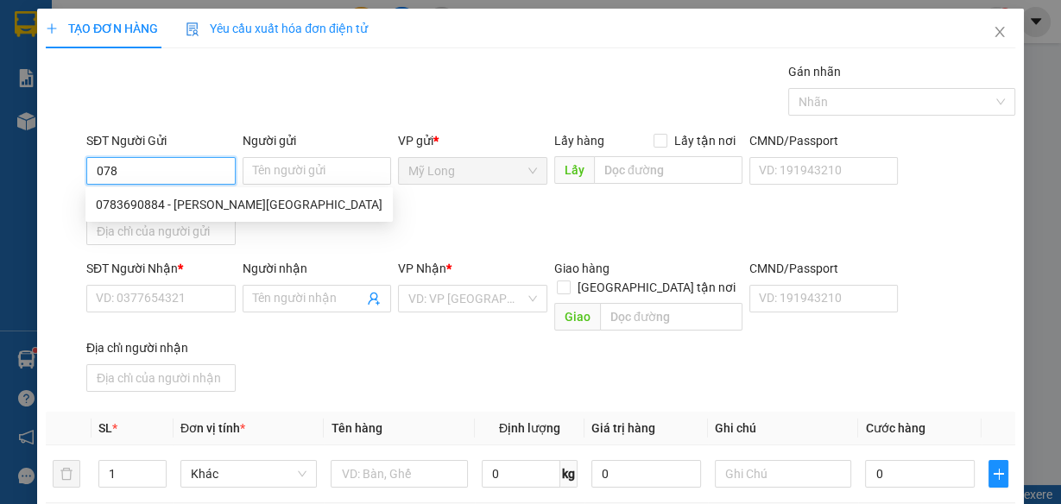
type input "0788"
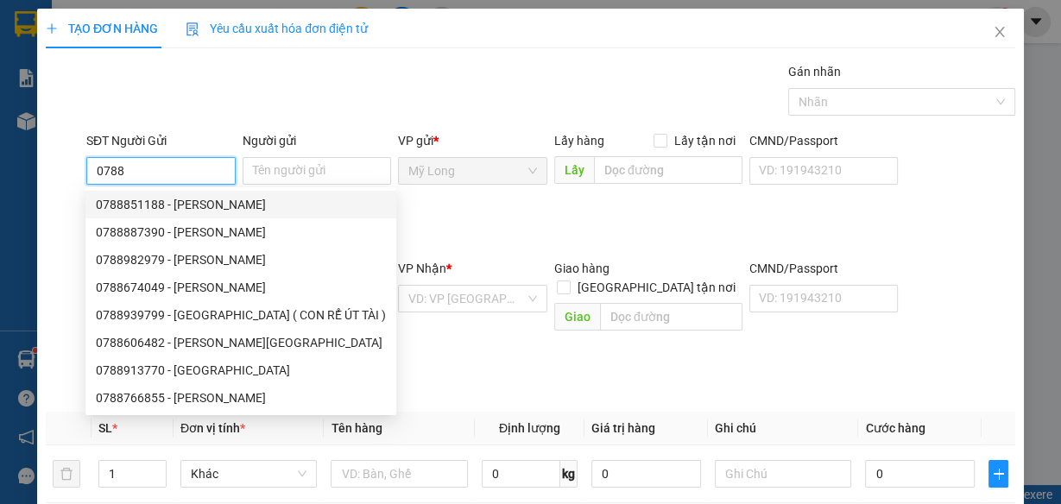
drag, startPoint x: 164, startPoint y: 167, endPoint x: 28, endPoint y: 173, distance: 136.5
click at [28, 173] on div "TẠO ĐƠN HÀNG Yêu cầu xuất hóa đơn điện tử Transit Pickup Surcharge Ids Transit …" at bounding box center [530, 252] width 1061 height 504
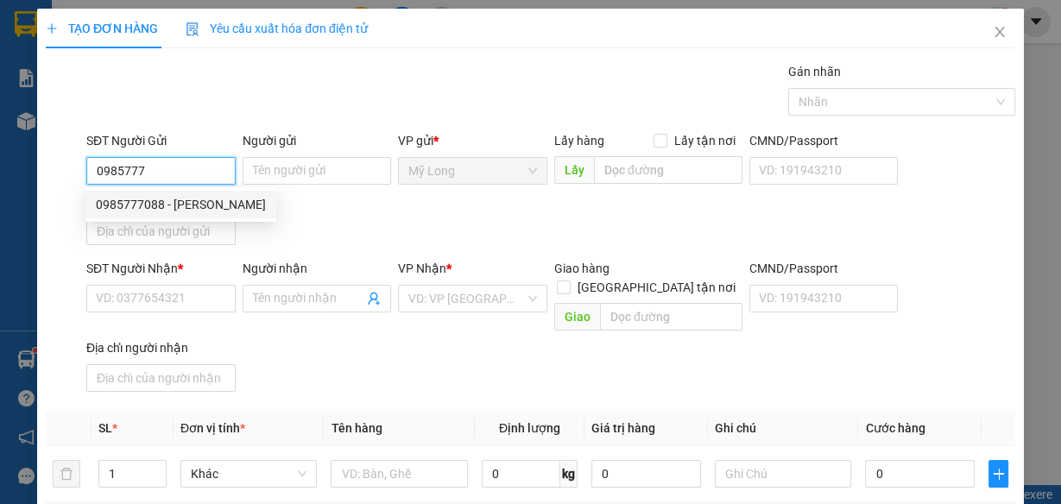
click at [184, 209] on div "0985777088 - [PERSON_NAME]" at bounding box center [181, 204] width 170 height 19
type input "0985777088"
type input "[PERSON_NAME]"
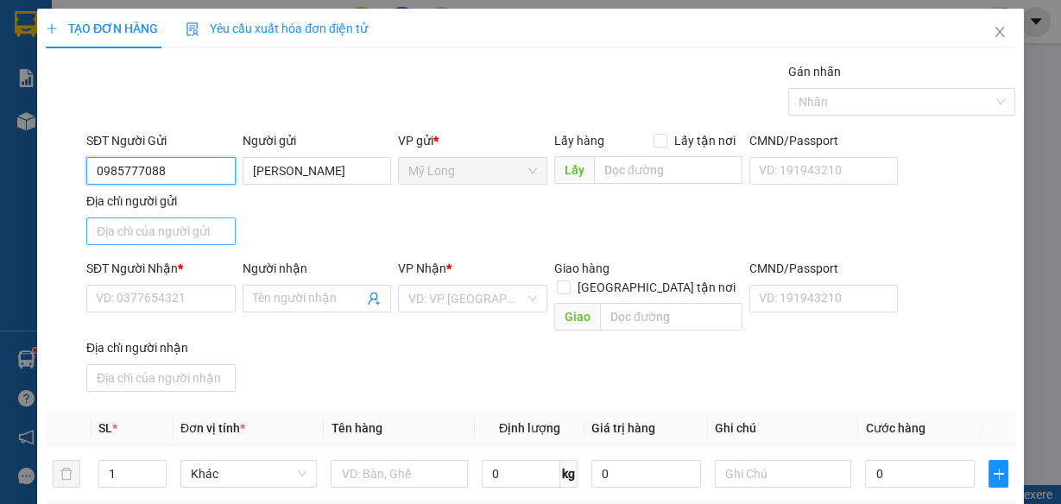
type input "0985777088"
click at [180, 233] on input "Địa chỉ người gửi" at bounding box center [160, 232] width 149 height 28
click at [185, 230] on input "Địa chỉ người gửi" at bounding box center [160, 232] width 149 height 28
click at [192, 227] on input "Địa chỉ người gửi" at bounding box center [160, 232] width 149 height 28
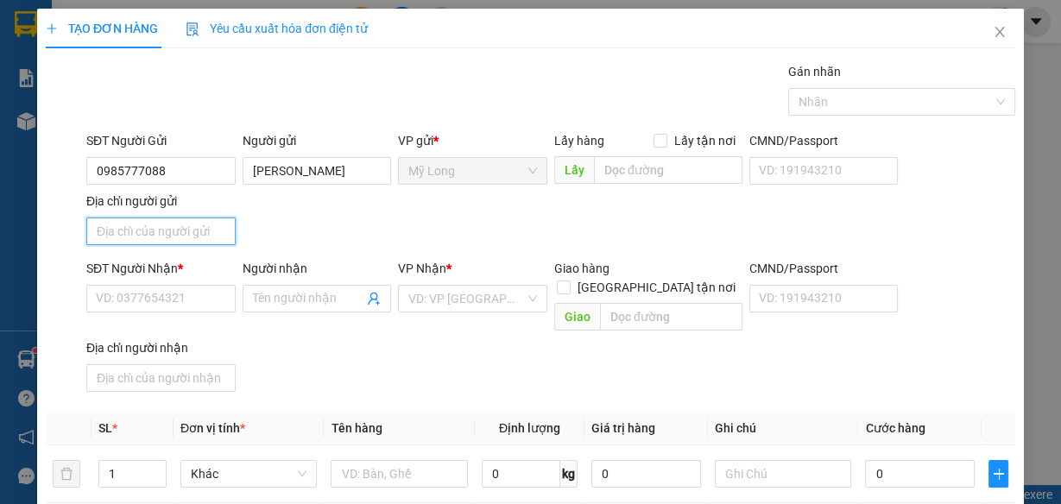
type input "A"
type input "Â"
type input "ẤP BÌNH MỸ A [GEOGRAPHIC_DATA]"
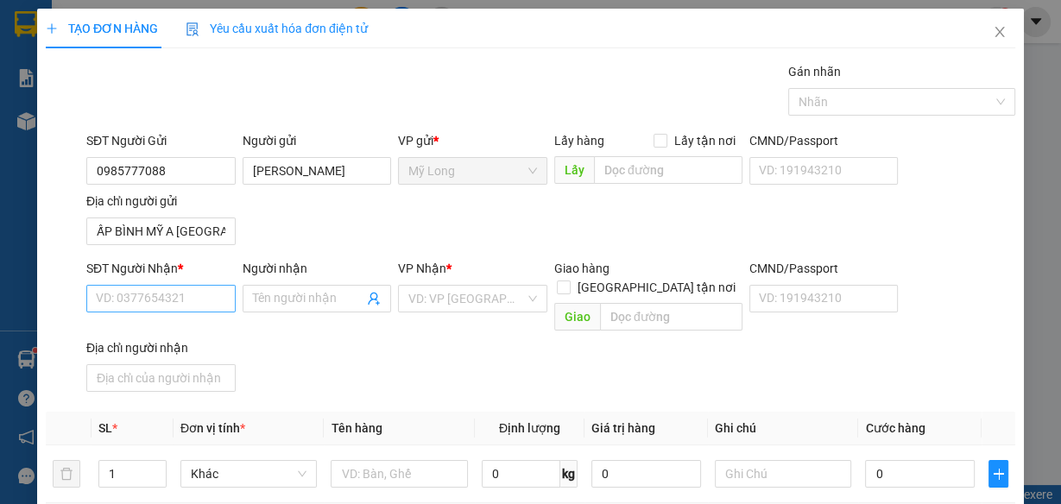
click at [182, 283] on div "SĐT Người Nhận * VD: 0377654321" at bounding box center [160, 289] width 149 height 60
click at [180, 298] on input "SĐT Người Nhận *" at bounding box center [160, 299] width 149 height 28
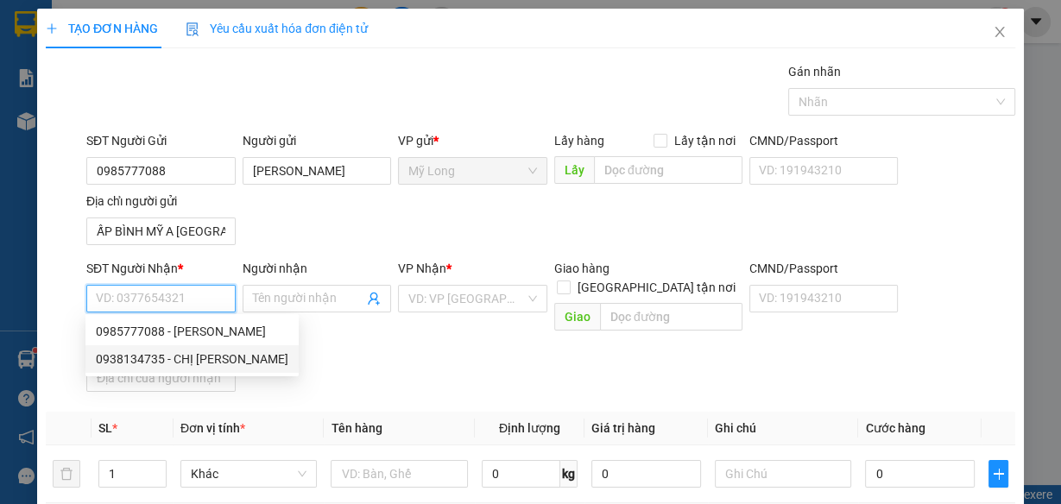
click at [208, 363] on div "0938134735 - CHỊ [PERSON_NAME]" at bounding box center [192, 359] width 192 height 19
type input "0938134735"
type input "CHỊ [PERSON_NAME]"
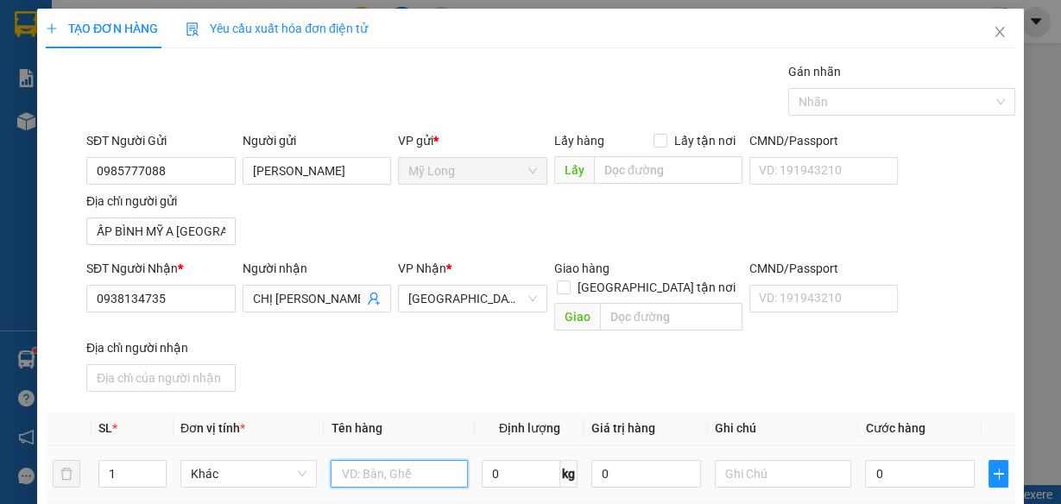
click at [354, 460] on input "text" at bounding box center [399, 474] width 137 height 28
type input "THÙNG"
click at [131, 461] on input "1" at bounding box center [132, 474] width 66 height 26
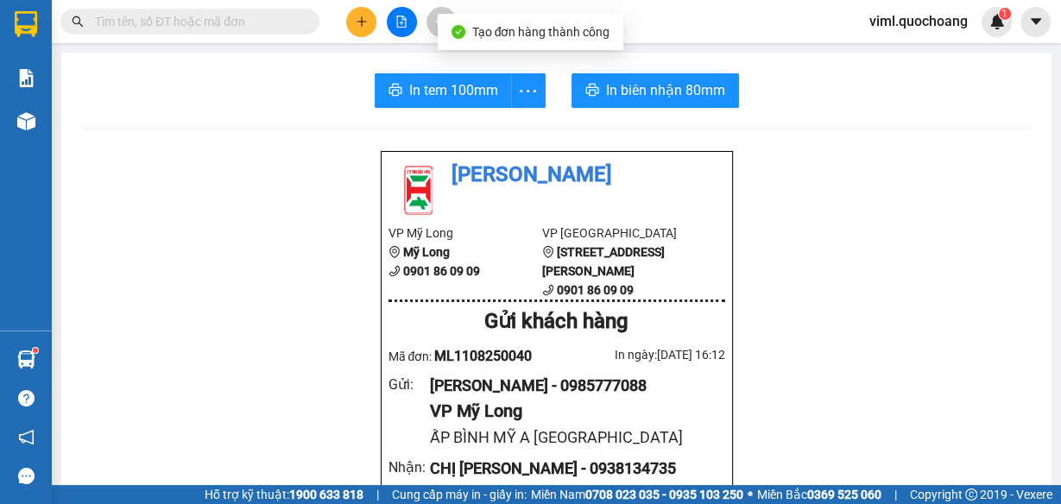
click at [642, 85] on span "In biên nhận 80mm" at bounding box center [665, 90] width 119 height 22
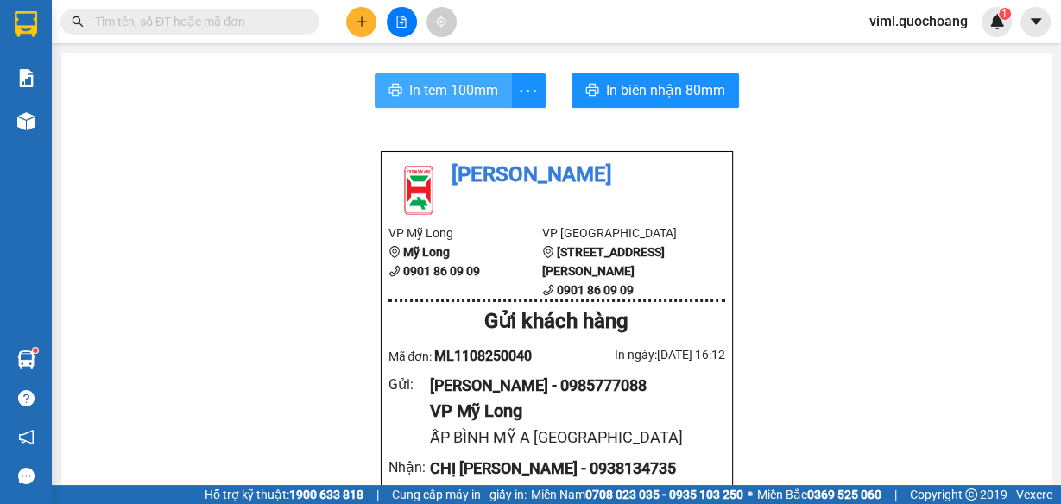
click at [490, 91] on span "In tem 100mm" at bounding box center [453, 90] width 89 height 22
